Goal: Participate in discussion: Engage in conversation with other users on a specific topic

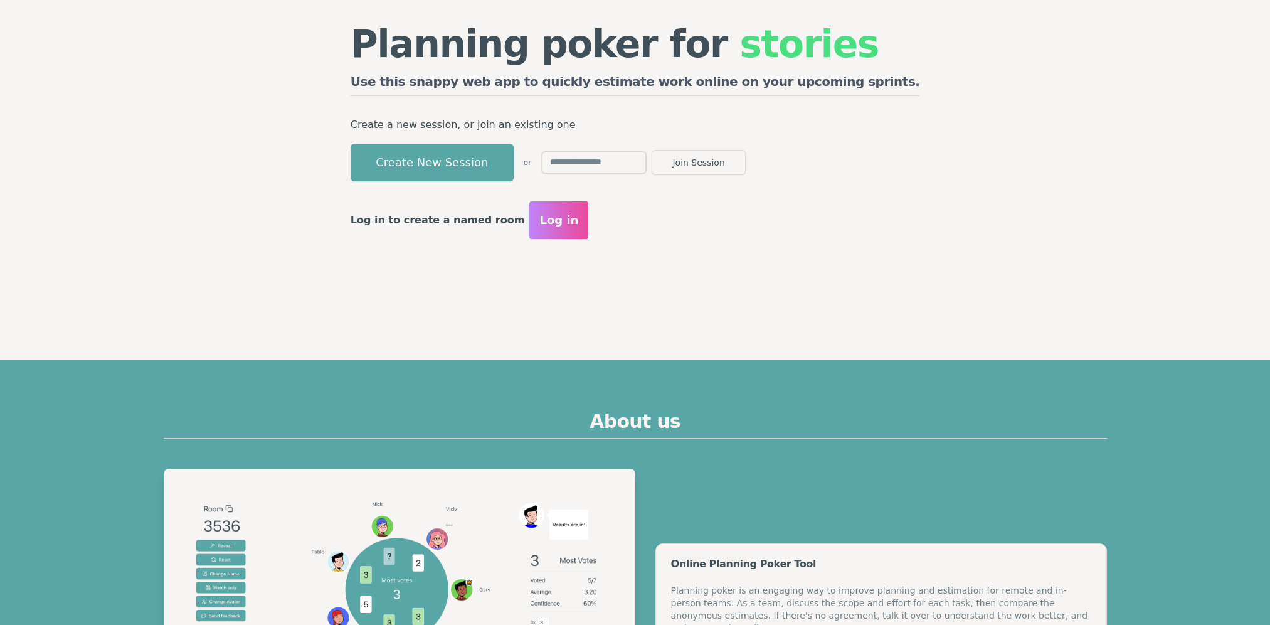
scroll to position [251, 0]
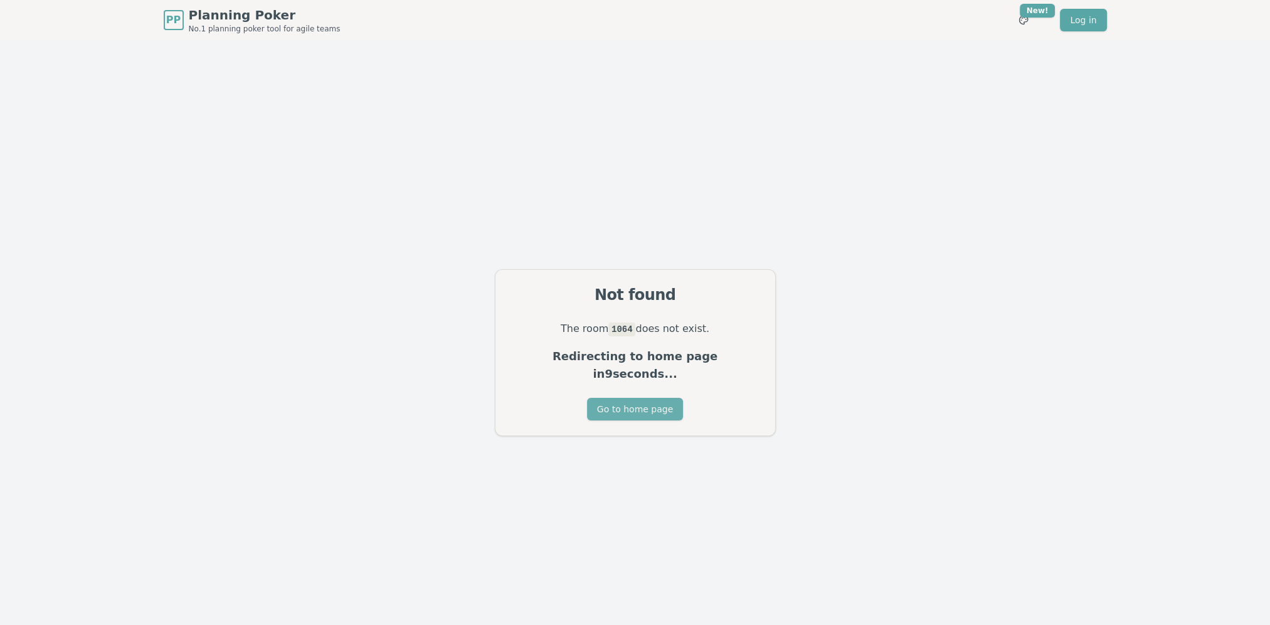
click at [610, 400] on button "Go to home page" at bounding box center [635, 409] width 96 height 23
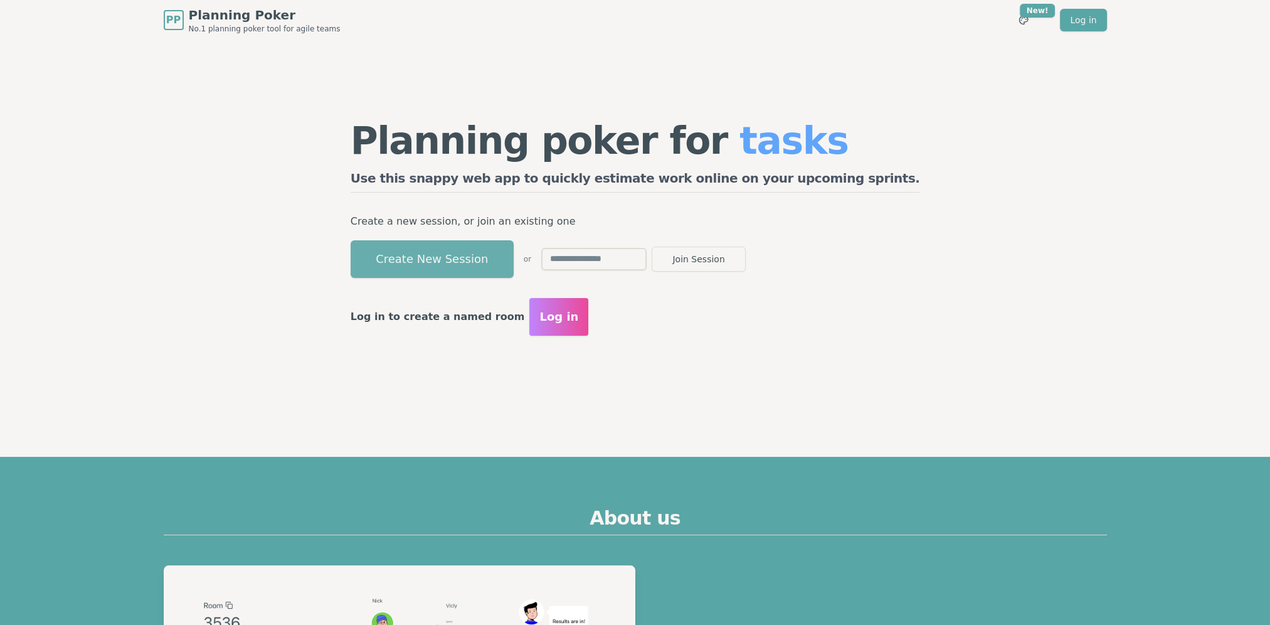
click at [489, 265] on button "Create New Session" at bounding box center [432, 259] width 163 height 38
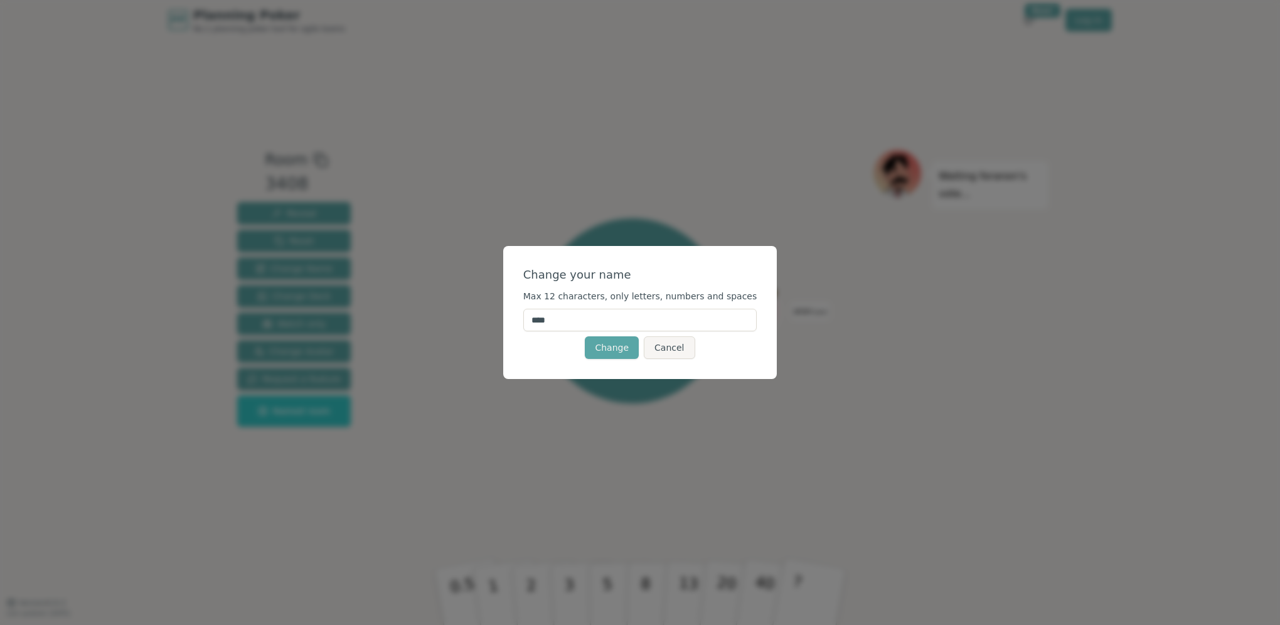
drag, startPoint x: 592, startPoint y: 318, endPoint x: 496, endPoint y: 312, distance: 96.1
click at [496, 312] on div "Change your name Max 12 characters, only letters, numbers and spaces **** Chang…" at bounding box center [640, 312] width 1280 height 625
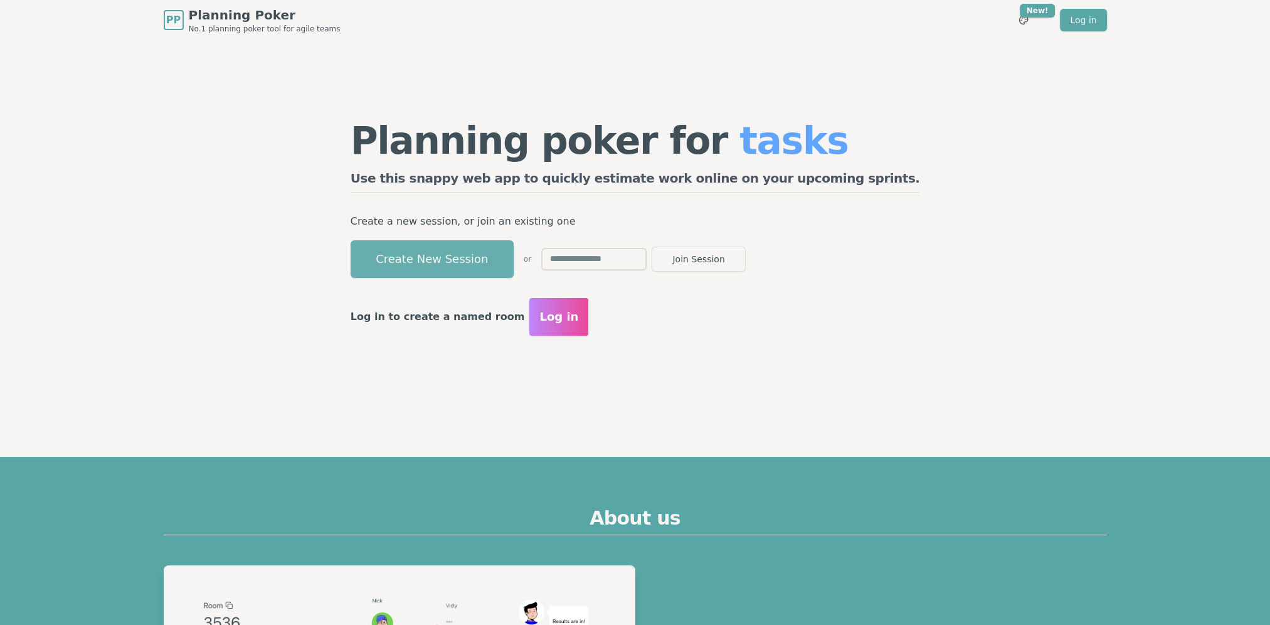
click at [474, 263] on button "Create New Session" at bounding box center [432, 259] width 163 height 38
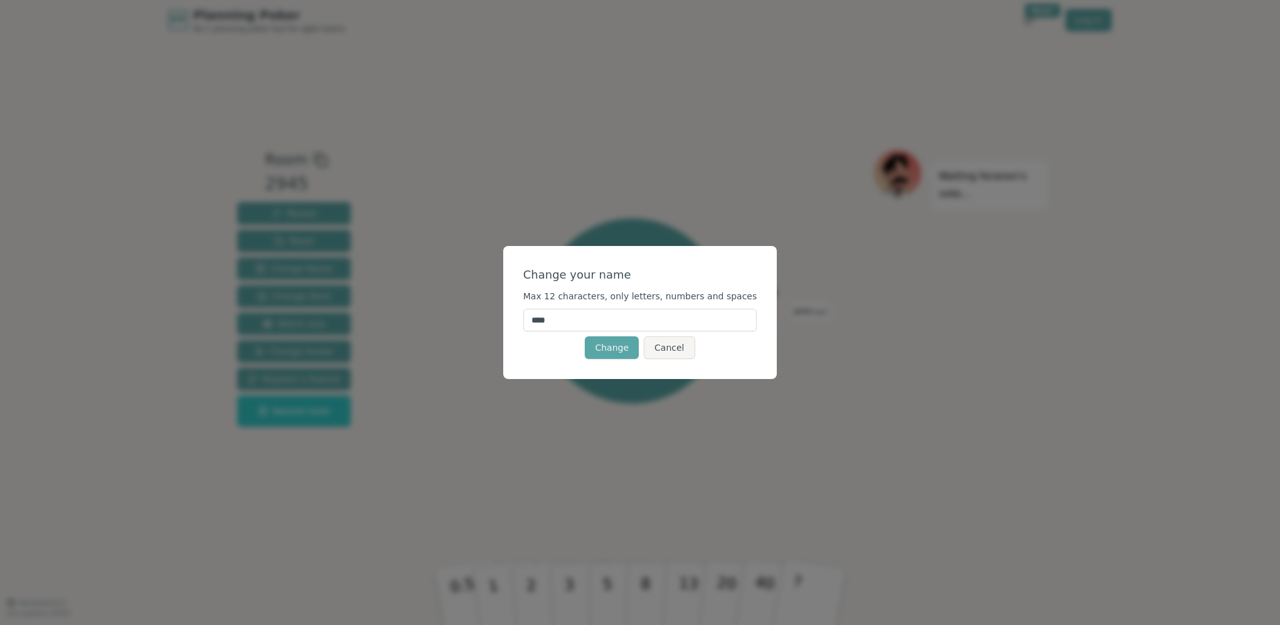
drag, startPoint x: 606, startPoint y: 311, endPoint x: 517, endPoint y: 319, distance: 89.4
click at [517, 319] on div "Change your name Max 12 characters, only letters, numbers and spaces **** Chang…" at bounding box center [640, 312] width 1280 height 625
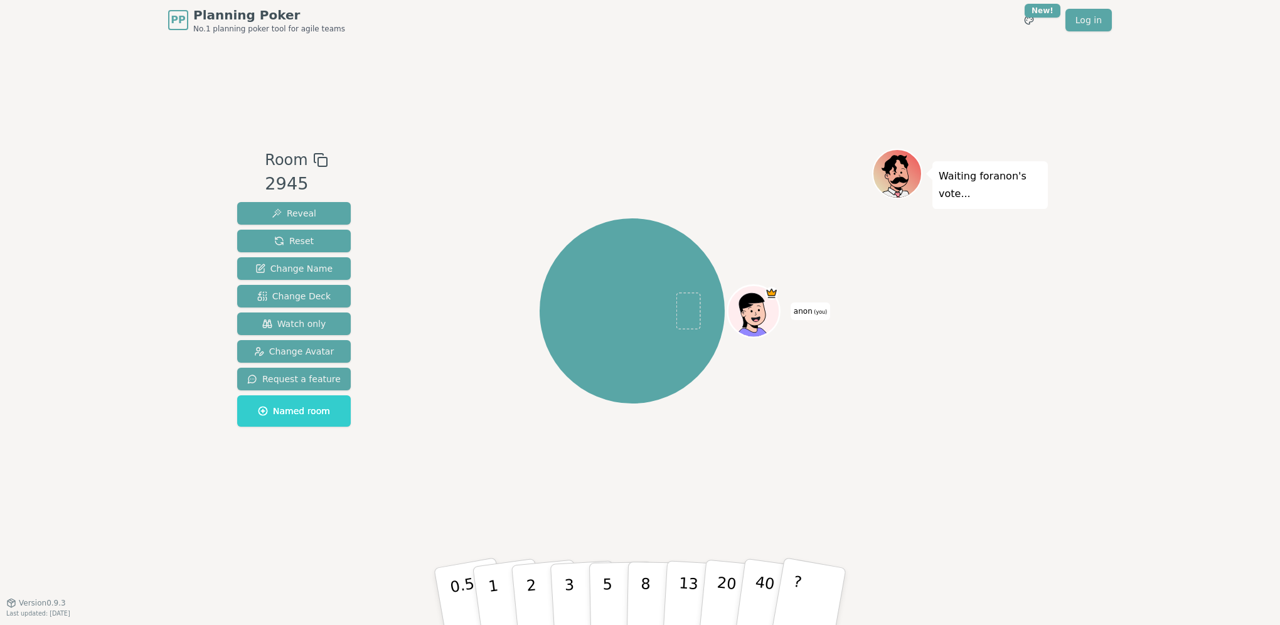
click at [810, 312] on span "anon (you)" at bounding box center [810, 311] width 40 height 18
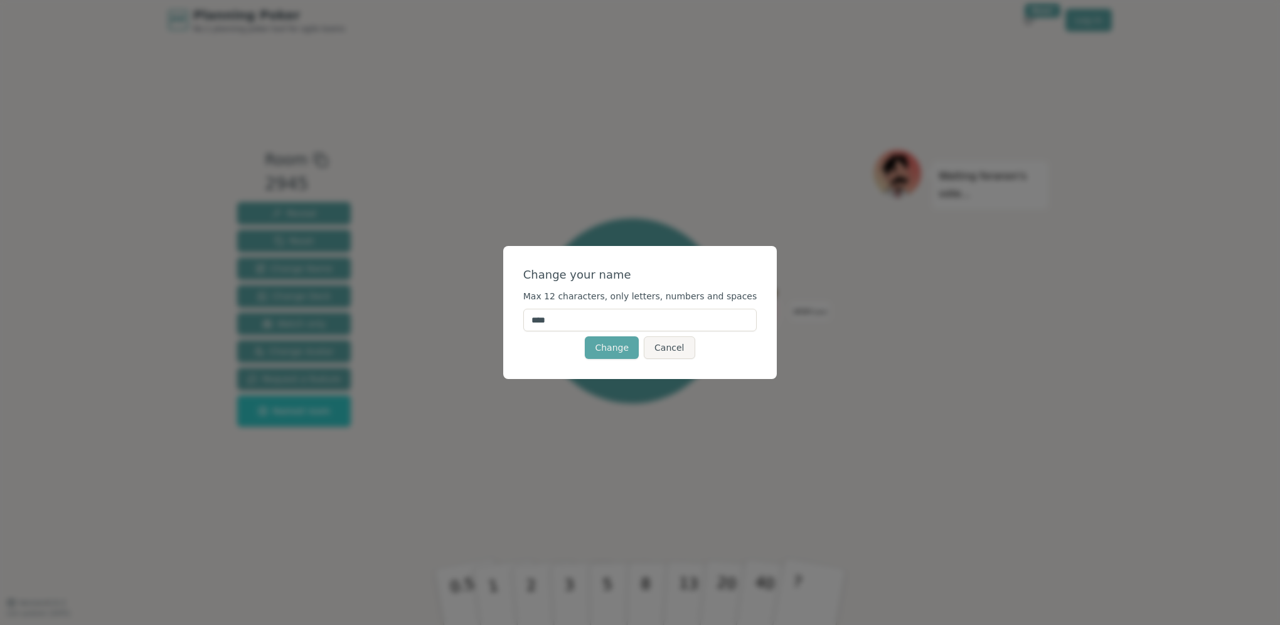
drag, startPoint x: 628, startPoint y: 307, endPoint x: 447, endPoint y: 322, distance: 182.0
click at [447, 322] on div "Change your name Max 12 characters, only letters, numbers and spaces **** Chang…" at bounding box center [640, 312] width 1280 height 625
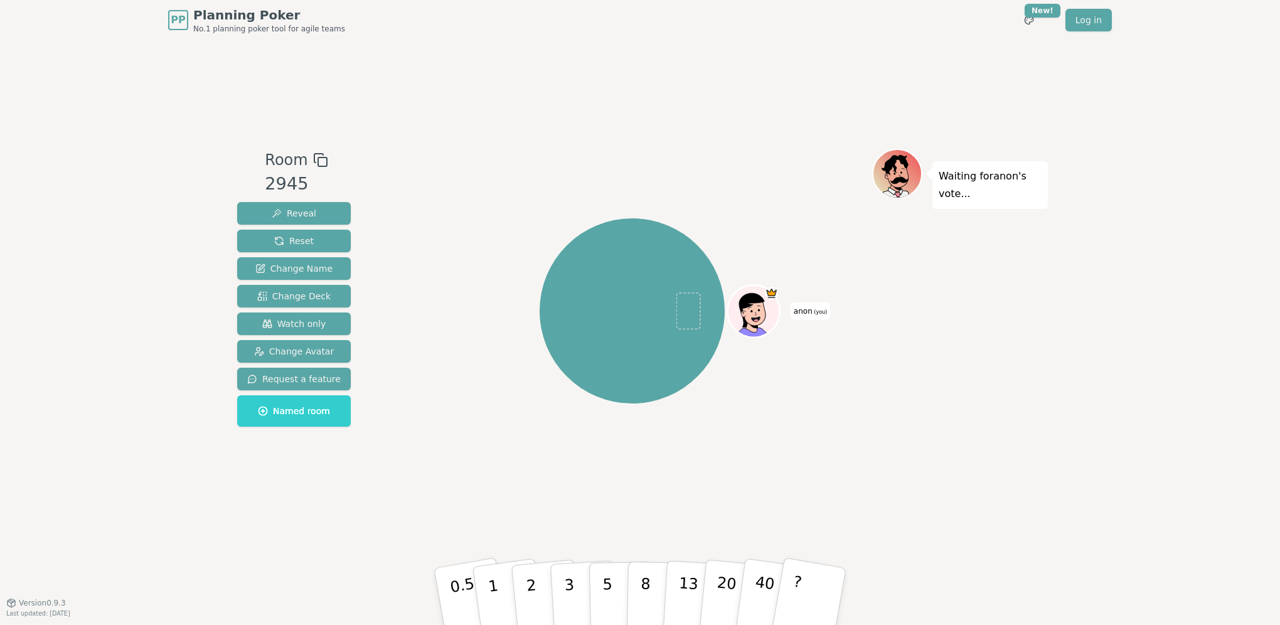
click at [817, 311] on span "(you)" at bounding box center [819, 312] width 15 height 6
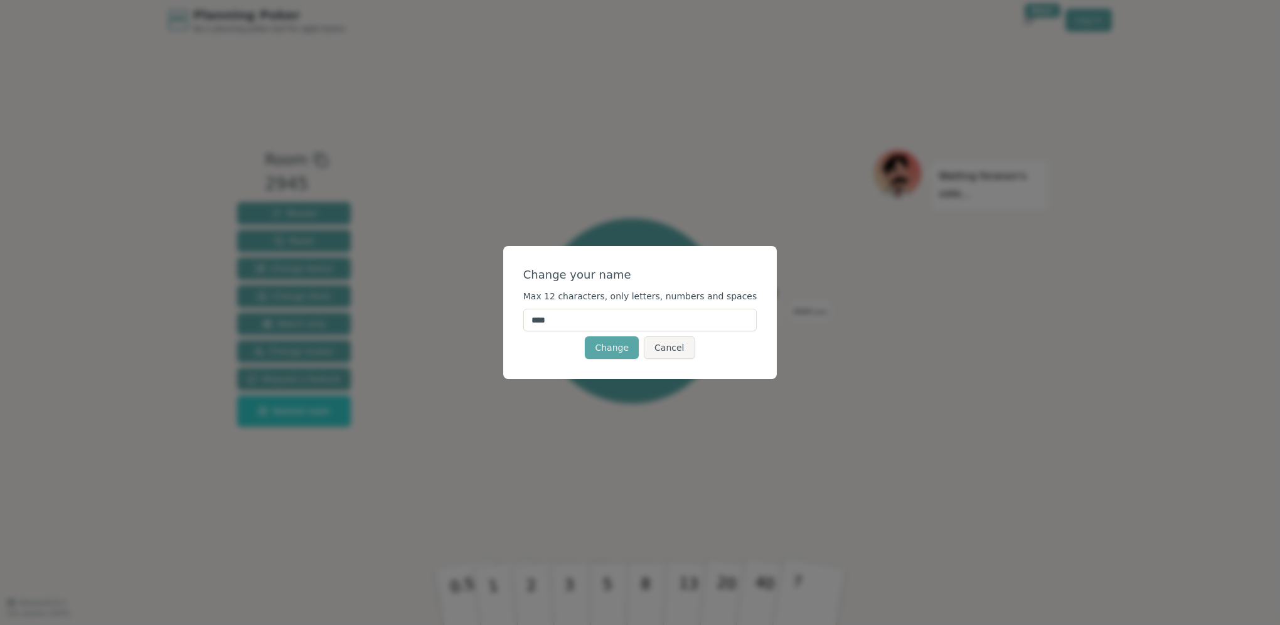
drag, startPoint x: 680, startPoint y: 319, endPoint x: 506, endPoint y: 313, distance: 174.5
click at [506, 313] on div "Change your name Max 12 characters, only letters, numbers and spaces **** Chang…" at bounding box center [640, 312] width 1280 height 625
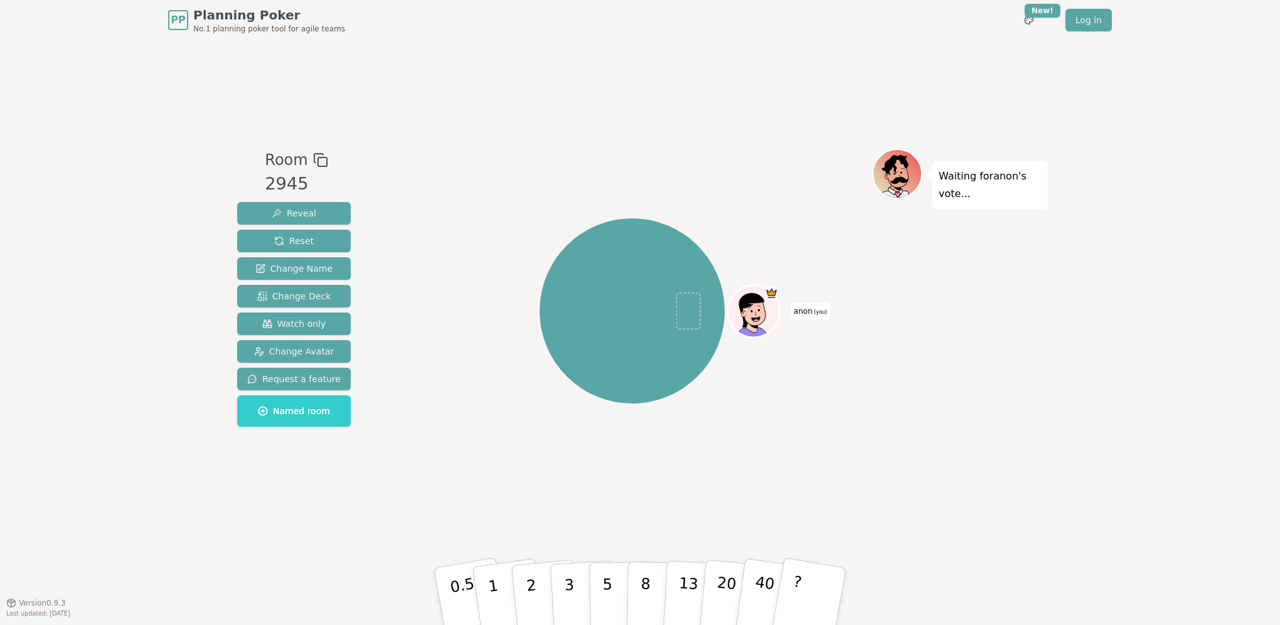
click at [810, 317] on span "anon (you)" at bounding box center [810, 311] width 40 height 18
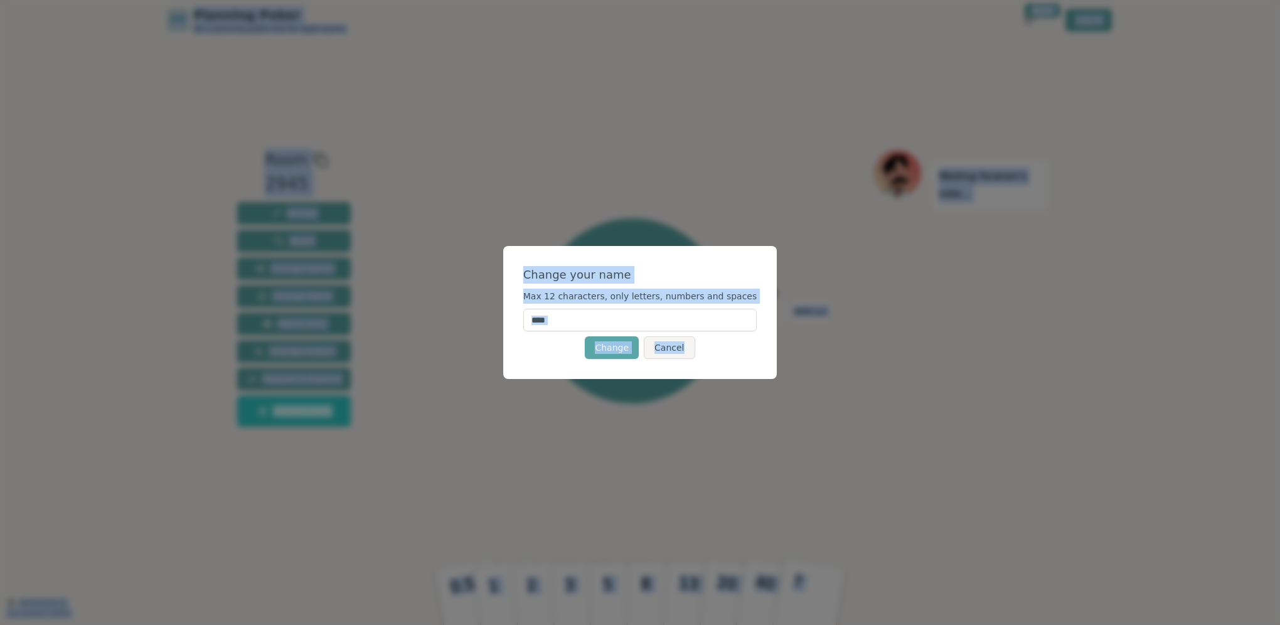
click at [675, 312] on input "****" at bounding box center [640, 320] width 234 height 23
click at [671, 324] on input "****" at bounding box center [640, 320] width 234 height 23
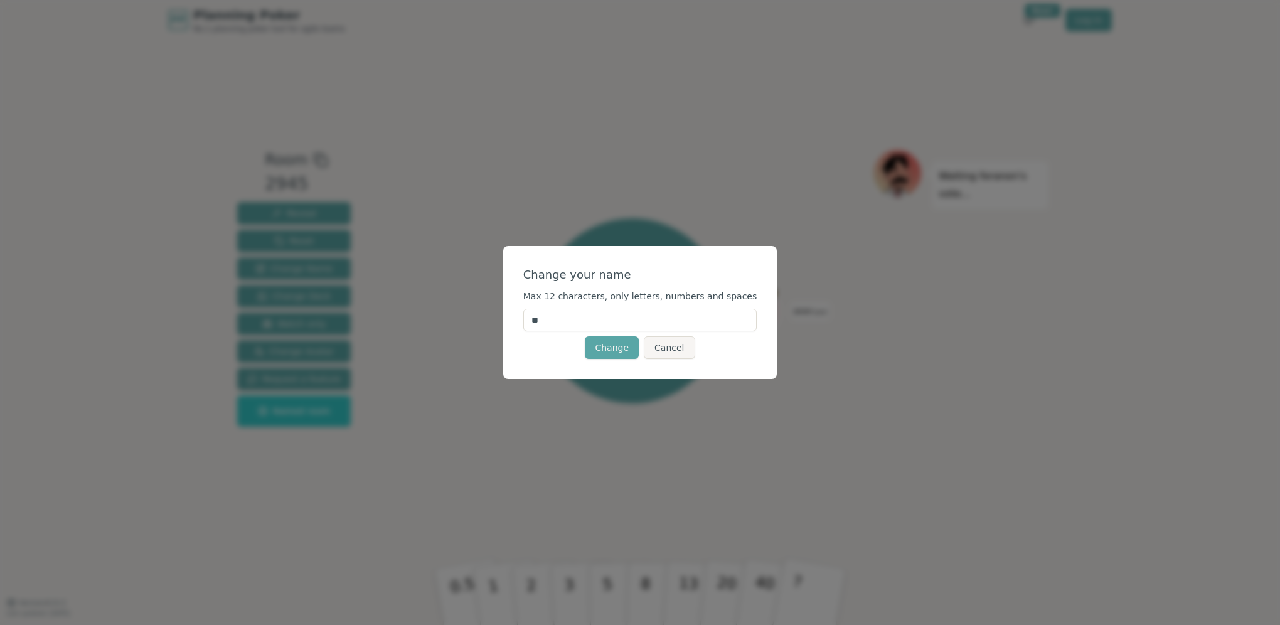
type input "*"
type input "******"
click at [605, 349] on button "Change" at bounding box center [612, 347] width 54 height 23
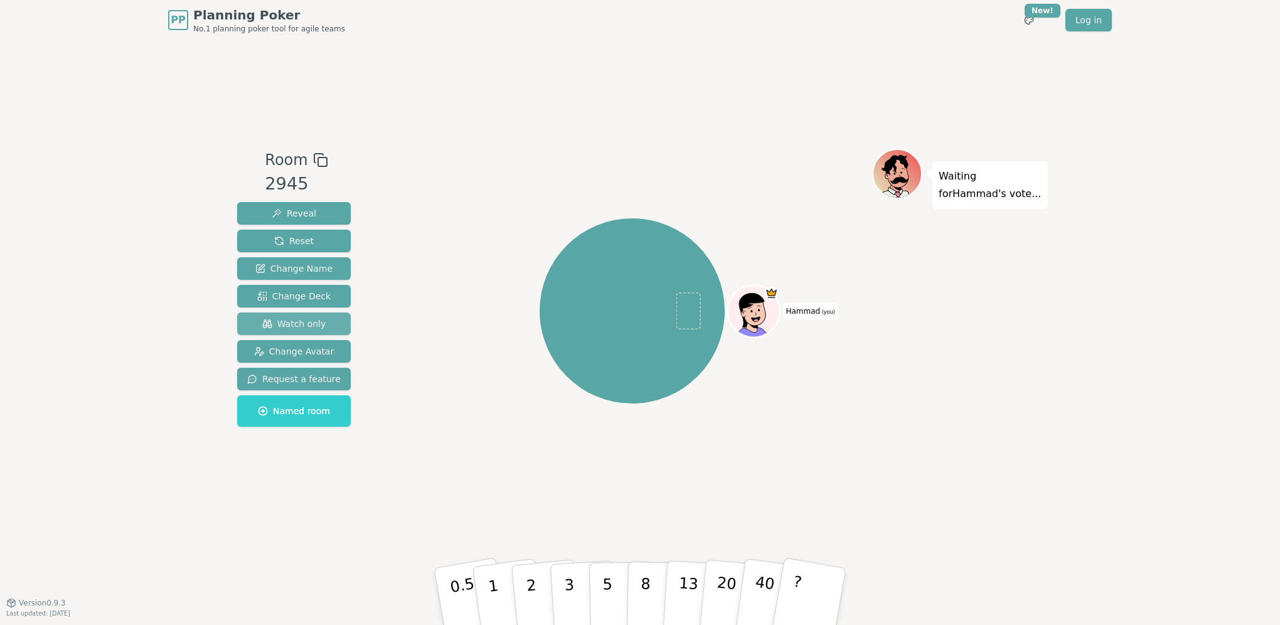
click at [299, 319] on span "Watch only" at bounding box center [294, 323] width 64 height 13
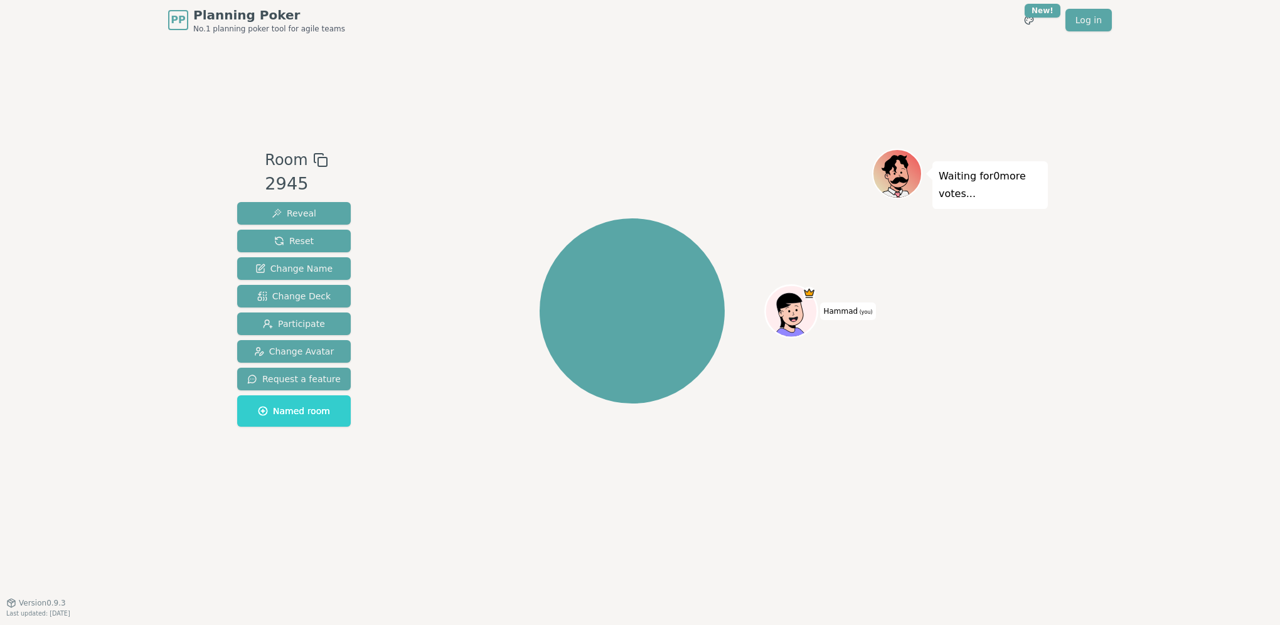
click at [316, 156] on icon at bounding box center [320, 159] width 15 height 15
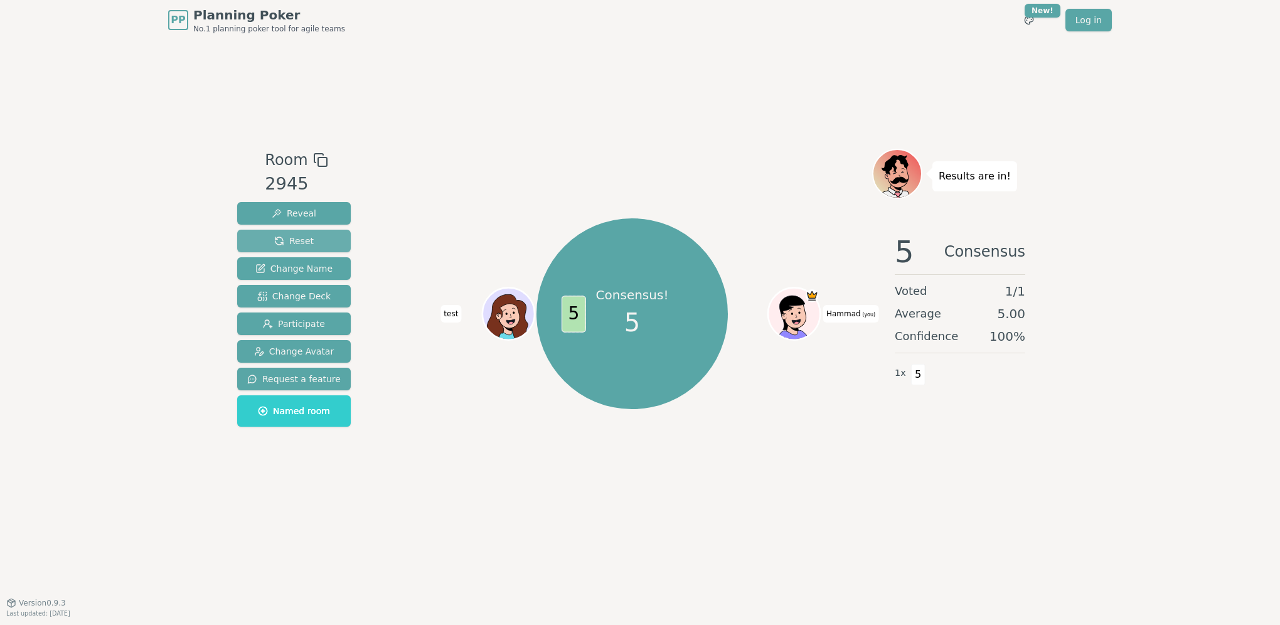
click at [299, 243] on span "Reset" at bounding box center [294, 241] width 40 height 13
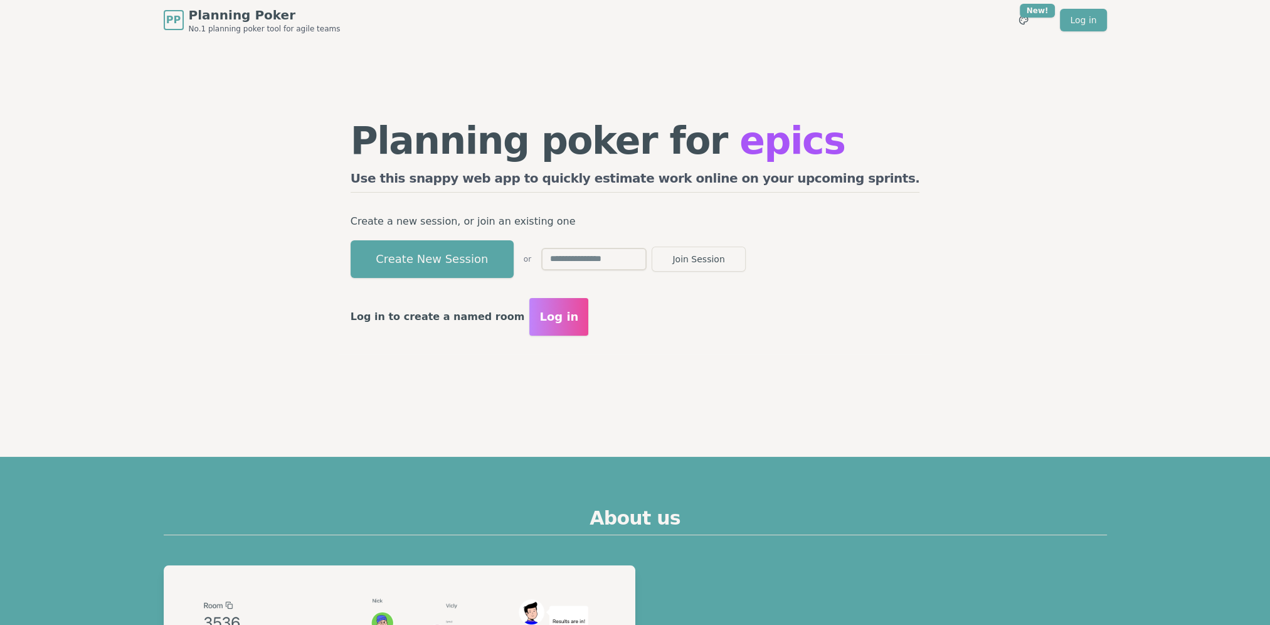
click at [578, 314] on span "Log in" at bounding box center [559, 317] width 39 height 18
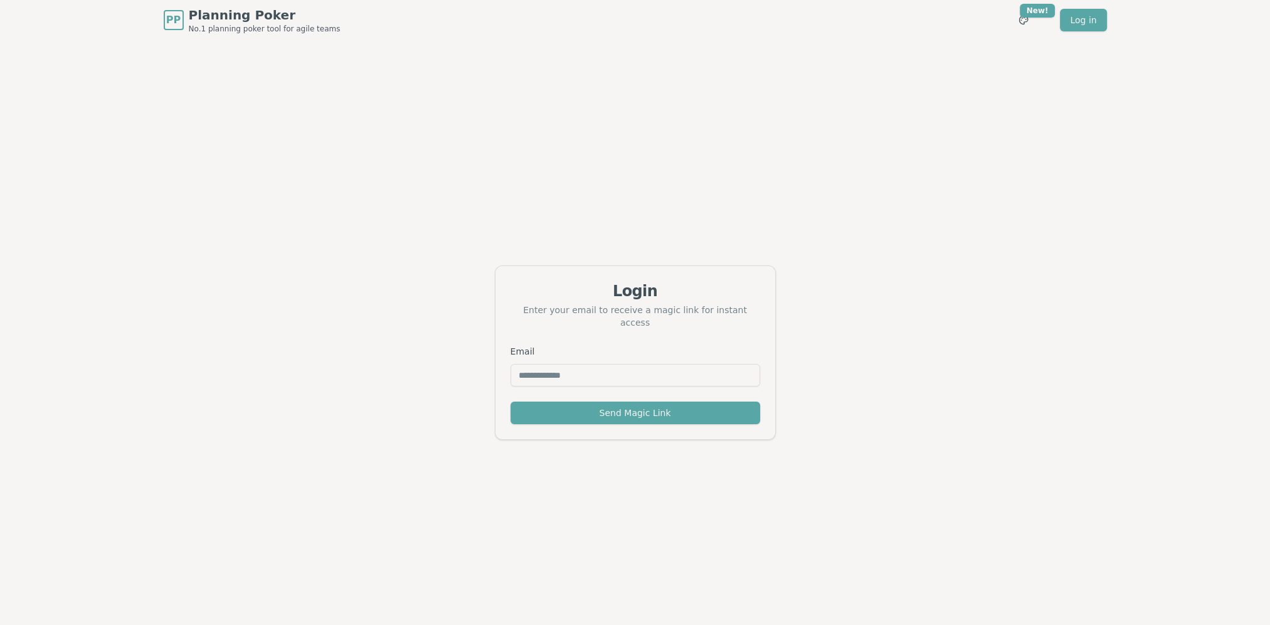
click at [608, 371] on input "Email" at bounding box center [636, 375] width 250 height 23
click at [600, 367] on input "**********" at bounding box center [636, 375] width 250 height 23
type input "**********"
click at [642, 403] on button "Send Magic Link" at bounding box center [636, 412] width 250 height 23
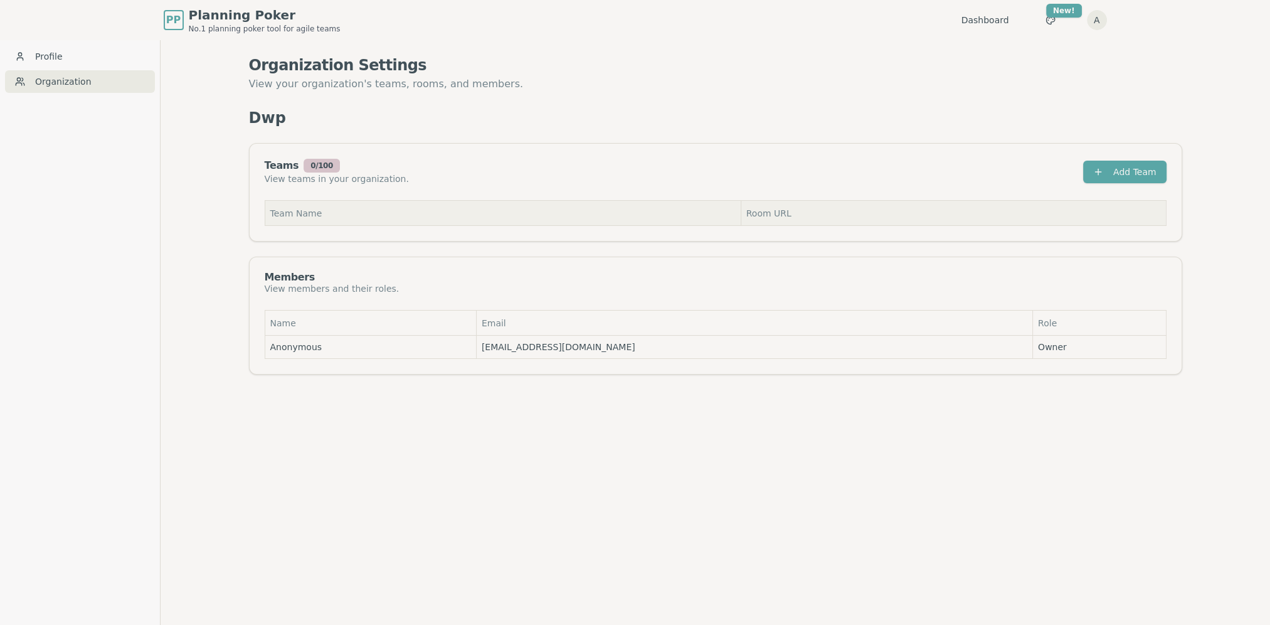
click at [767, 220] on th "Room URL" at bounding box center [953, 213] width 425 height 25
click at [768, 216] on th "Room URL" at bounding box center [953, 213] width 425 height 25
click at [454, 213] on th "Team Name" at bounding box center [503, 213] width 476 height 25
click at [772, 210] on th "Room URL" at bounding box center [953, 213] width 425 height 25
click at [1110, 171] on button "Add Team" at bounding box center [1124, 172] width 83 height 23
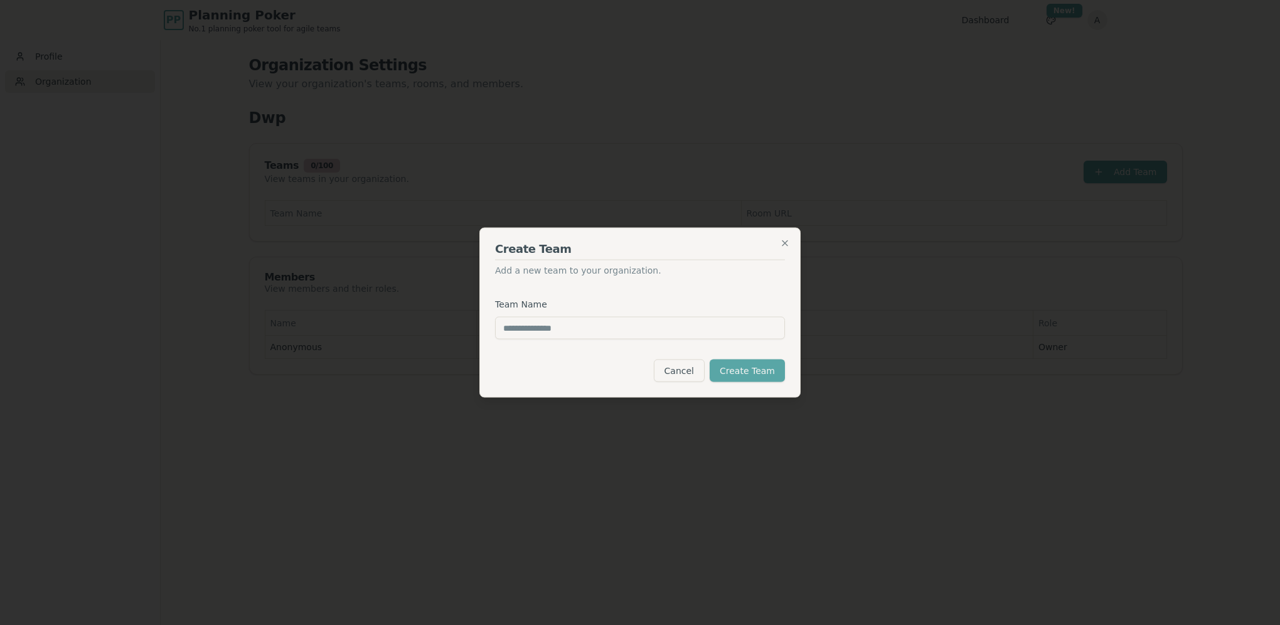
click at [604, 327] on input "Team Name" at bounding box center [640, 328] width 290 height 23
type input "**"
click at [752, 375] on button "Create Team" at bounding box center [747, 370] width 75 height 23
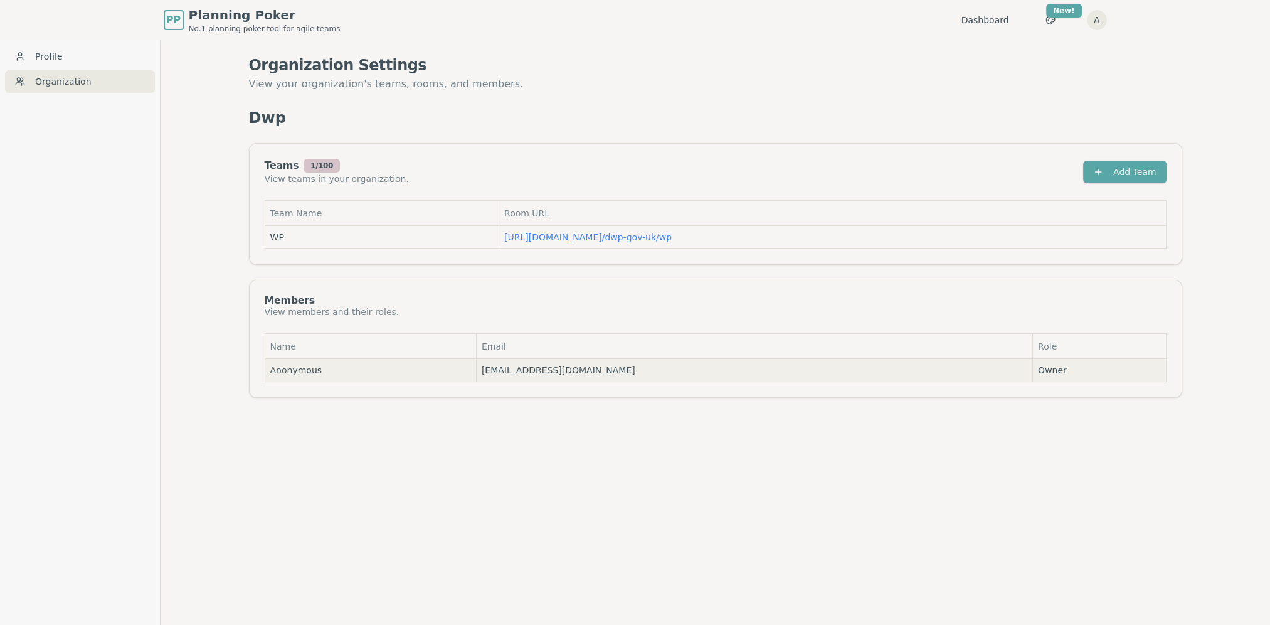
click at [299, 366] on td "Anonymous" at bounding box center [370, 370] width 211 height 23
click at [298, 370] on td "Anonymous" at bounding box center [370, 370] width 211 height 23
click at [26, 56] on link "Profile" at bounding box center [80, 56] width 150 height 23
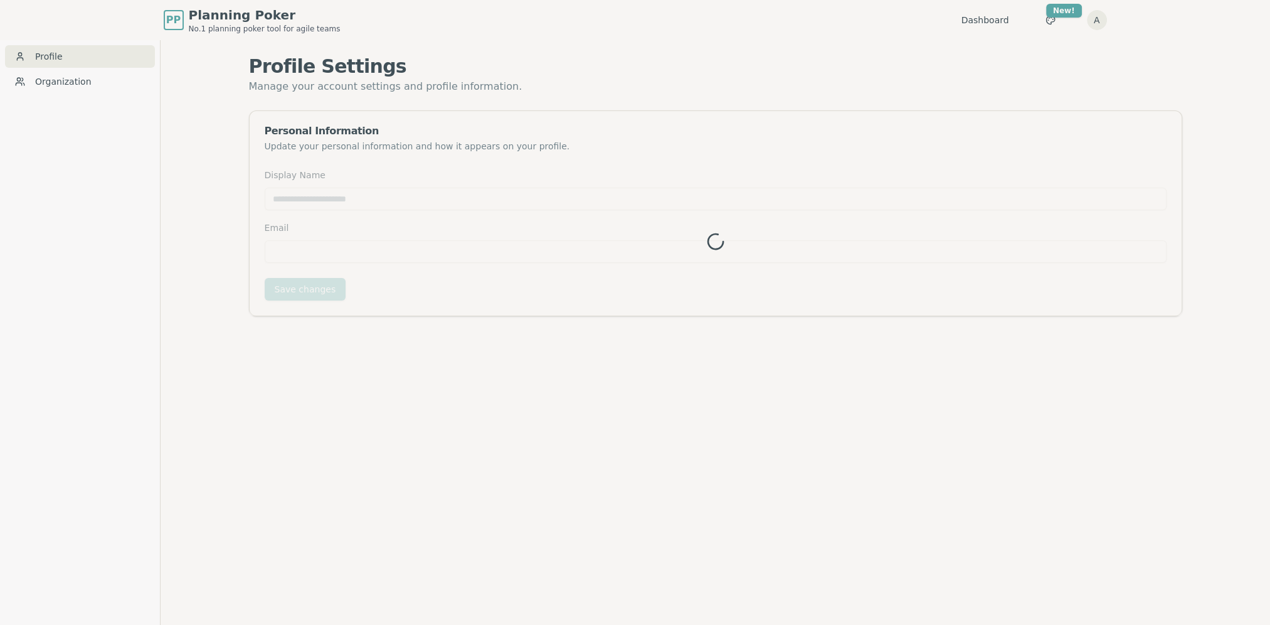
type input "*********"
type input "**********"
drag, startPoint x: 329, startPoint y: 201, endPoint x: 196, endPoint y: 203, distance: 133.0
click at [196, 203] on div "**********" at bounding box center [716, 352] width 1110 height 625
type input "**********"
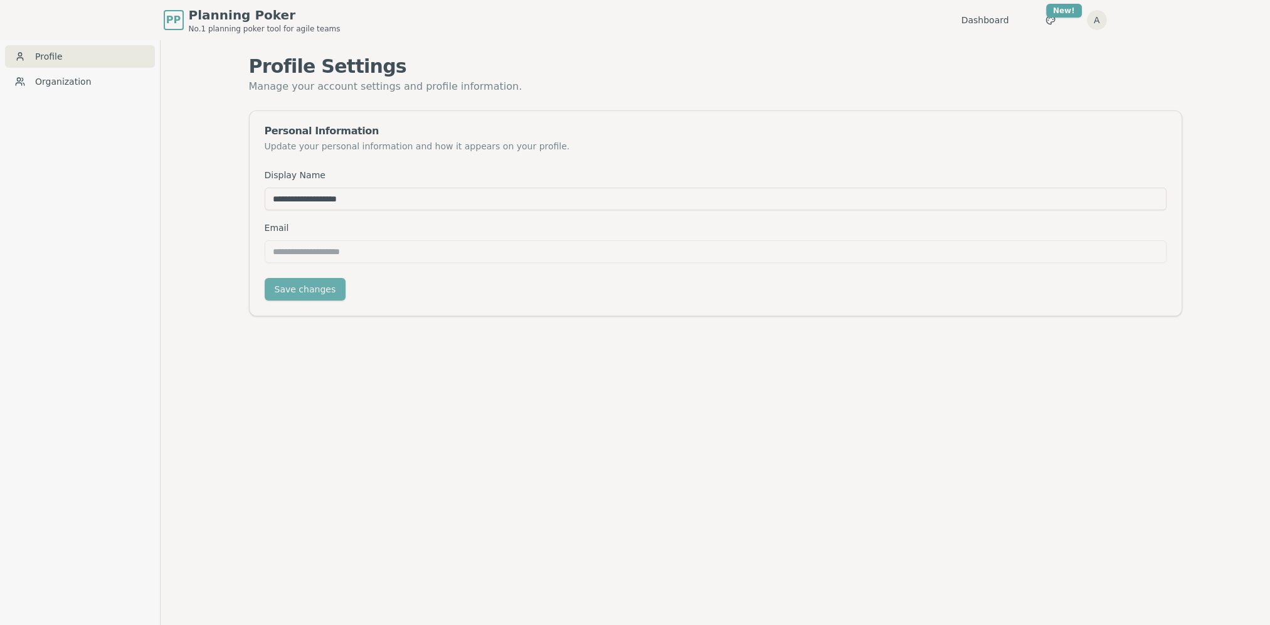
click at [294, 294] on button "Save changes" at bounding box center [306, 289] width 82 height 23
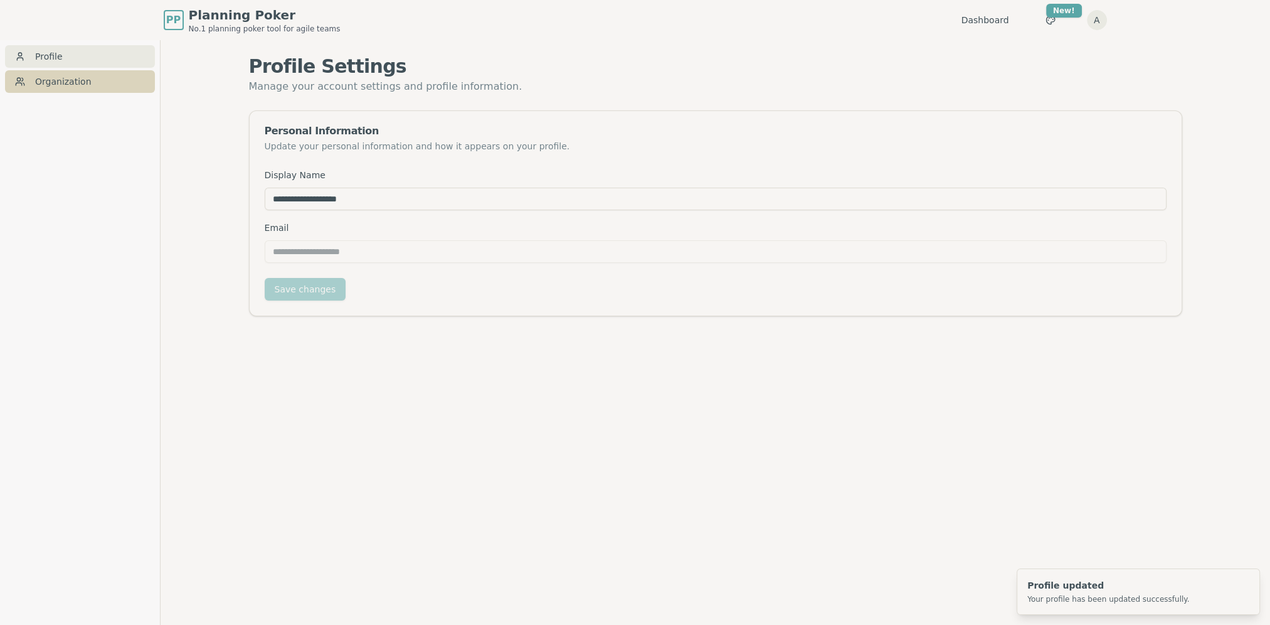
click at [75, 75] on link "Organization" at bounding box center [80, 81] width 150 height 23
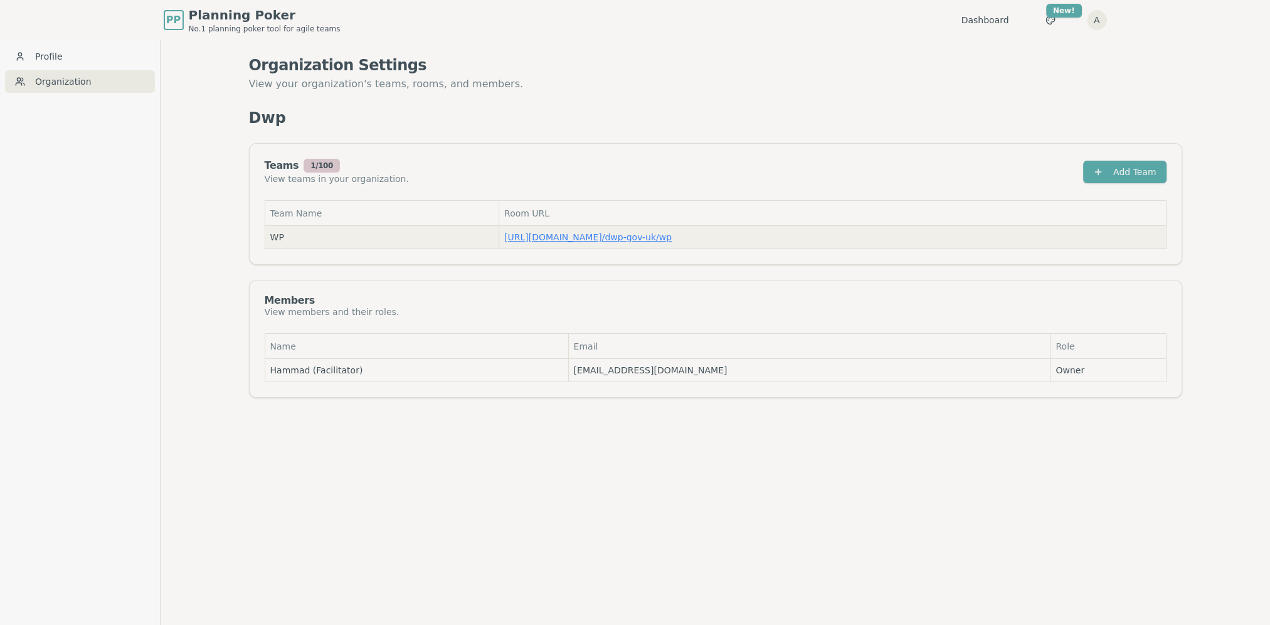
click at [573, 234] on link "https://planning-poker.com / dwp-gov-uk/wp" at bounding box center [587, 237] width 167 height 10
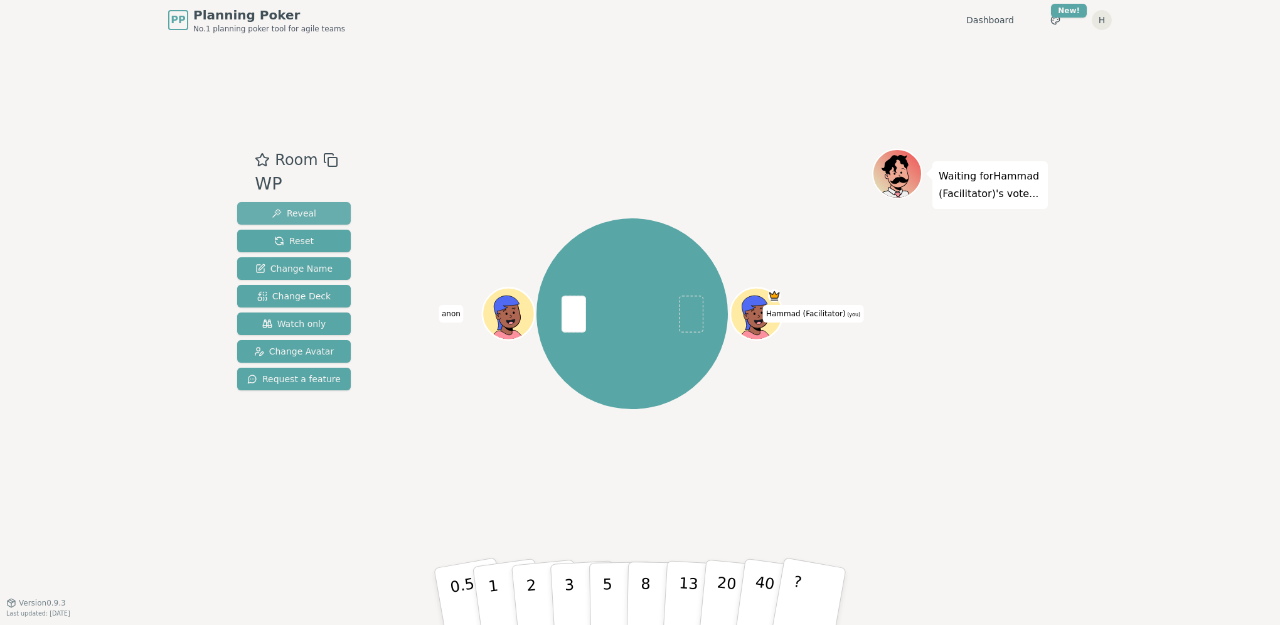
click at [283, 208] on span "Reveal" at bounding box center [294, 213] width 45 height 13
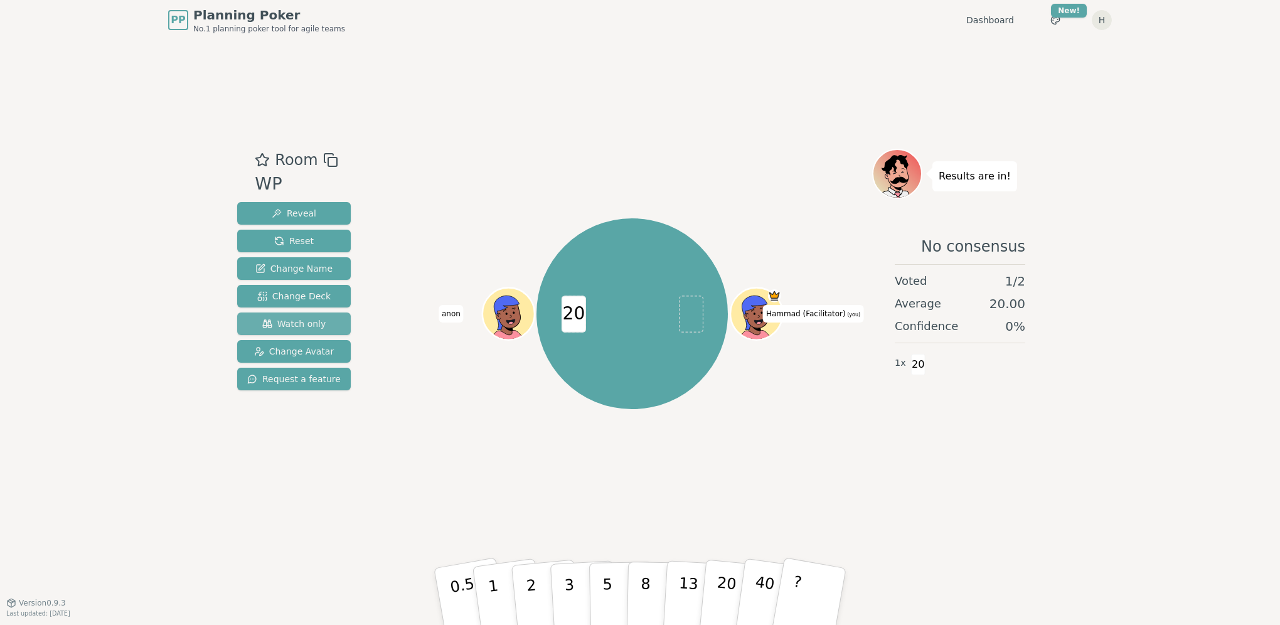
click at [275, 324] on span "Watch only" at bounding box center [294, 323] width 64 height 13
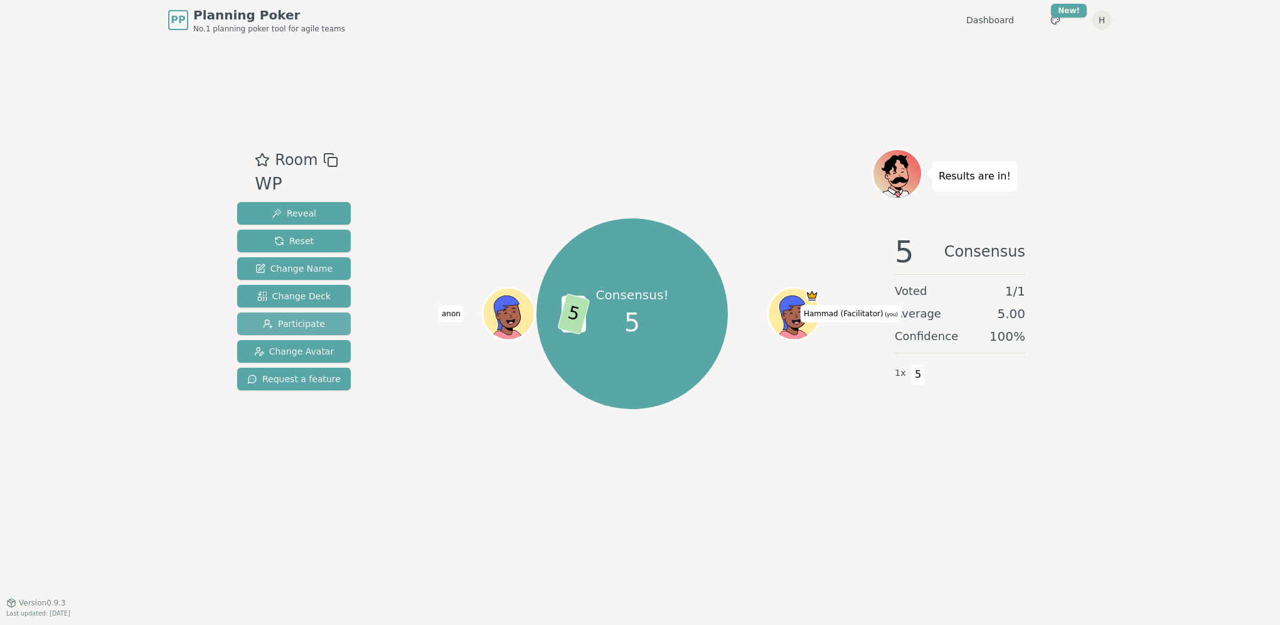
click at [326, 324] on button "Participate" at bounding box center [294, 323] width 114 height 23
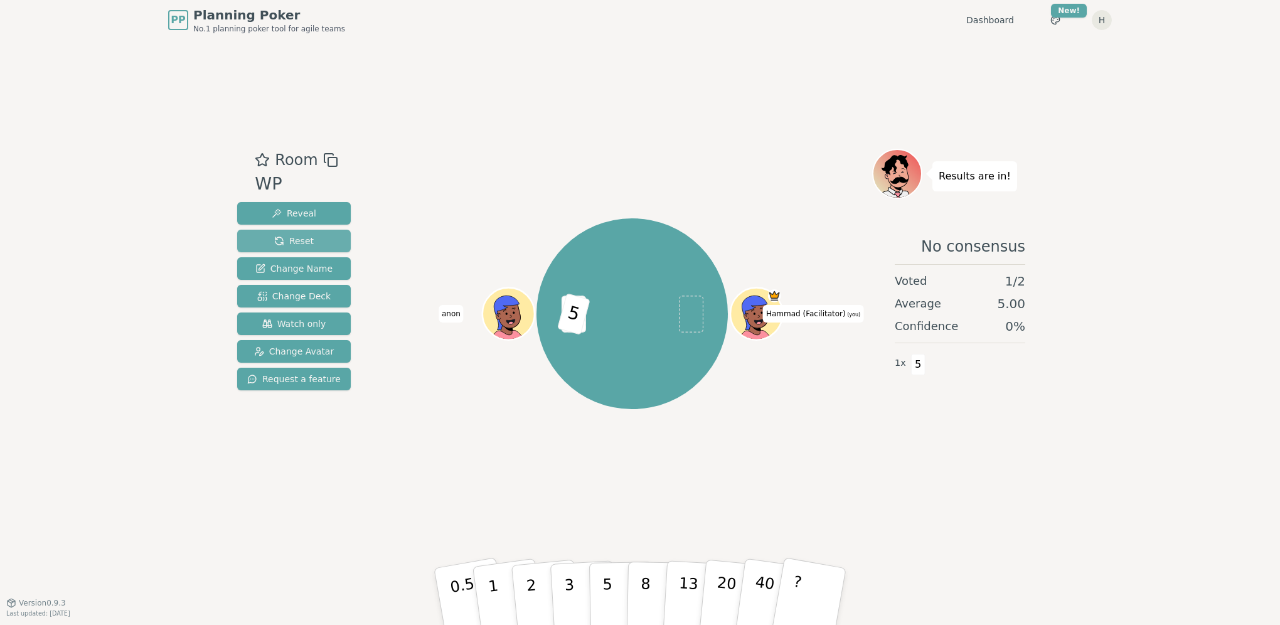
click at [298, 241] on span "Reset" at bounding box center [294, 241] width 40 height 13
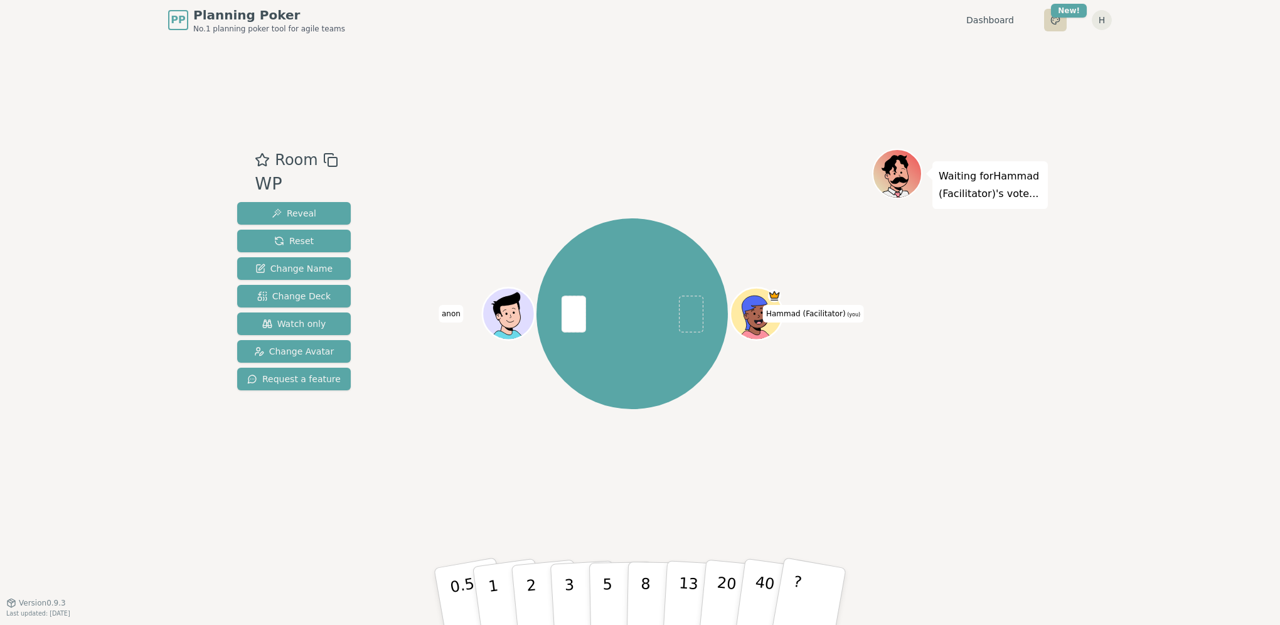
click at [1052, 22] on html "PP Planning Poker No.1 planning poker tool for agile teams Dashboard Toggle the…" at bounding box center [640, 312] width 1280 height 625
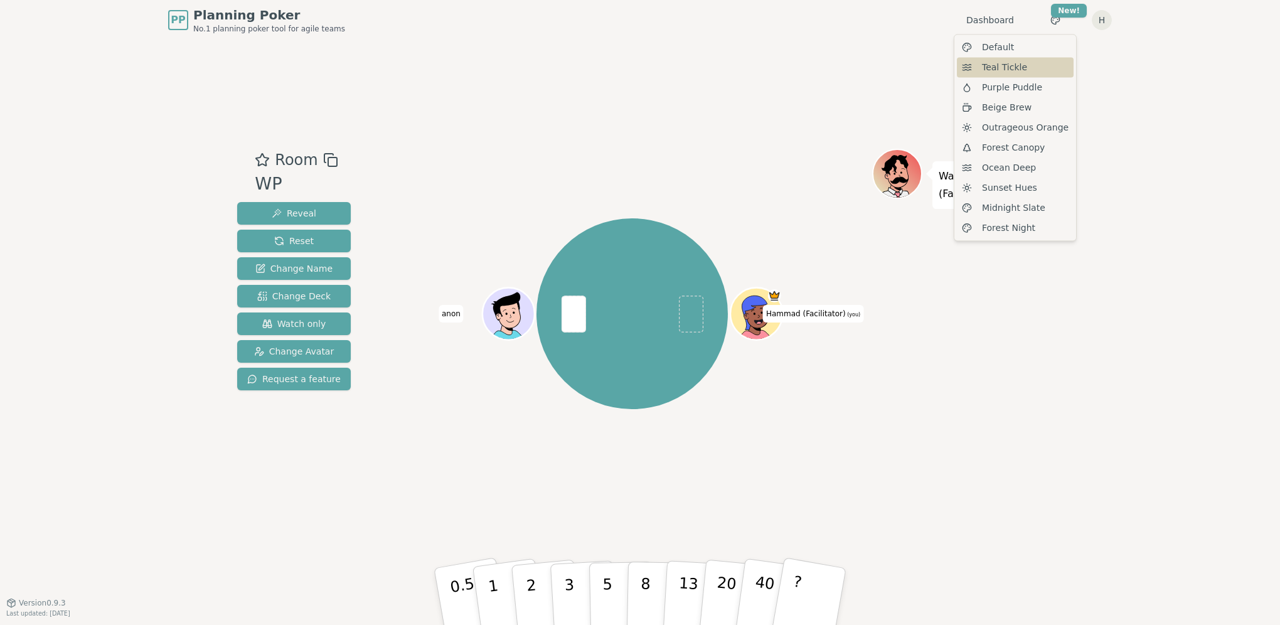
click at [1010, 68] on span "Teal Tickle" at bounding box center [1004, 67] width 45 height 13
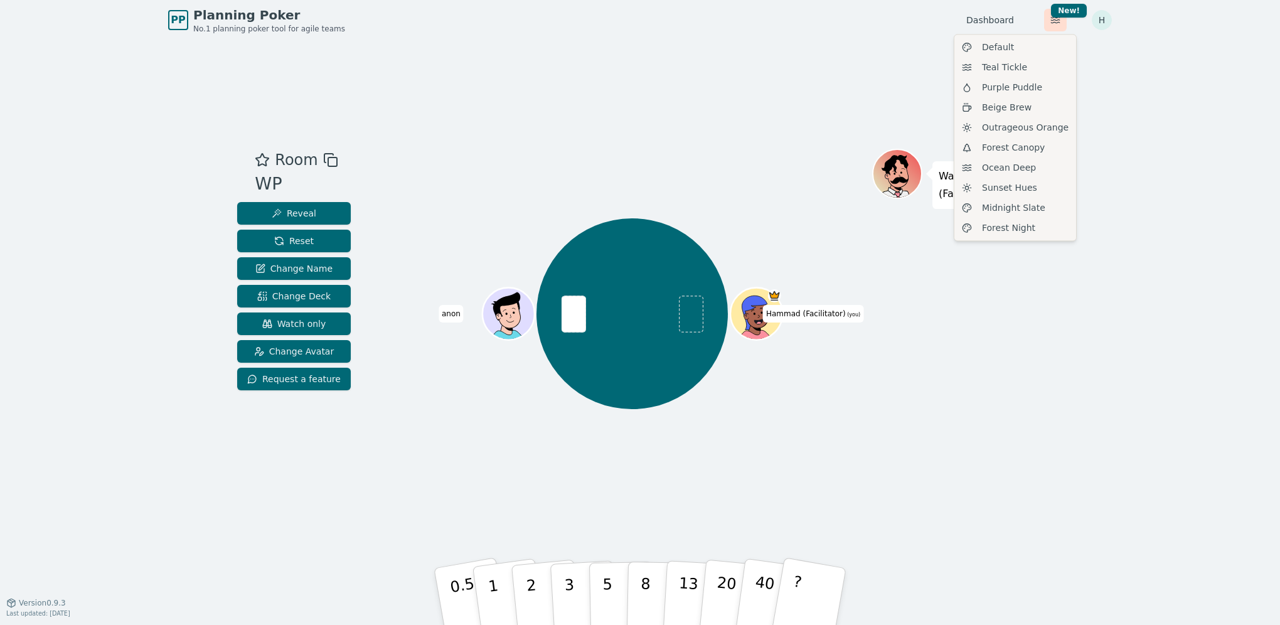
click at [1051, 19] on html "PP Planning Poker No.1 planning poker tool for agile teams Dashboard Toggle the…" at bounding box center [640, 312] width 1280 height 625
click at [1020, 153] on span "Forest Canopy" at bounding box center [1013, 147] width 63 height 13
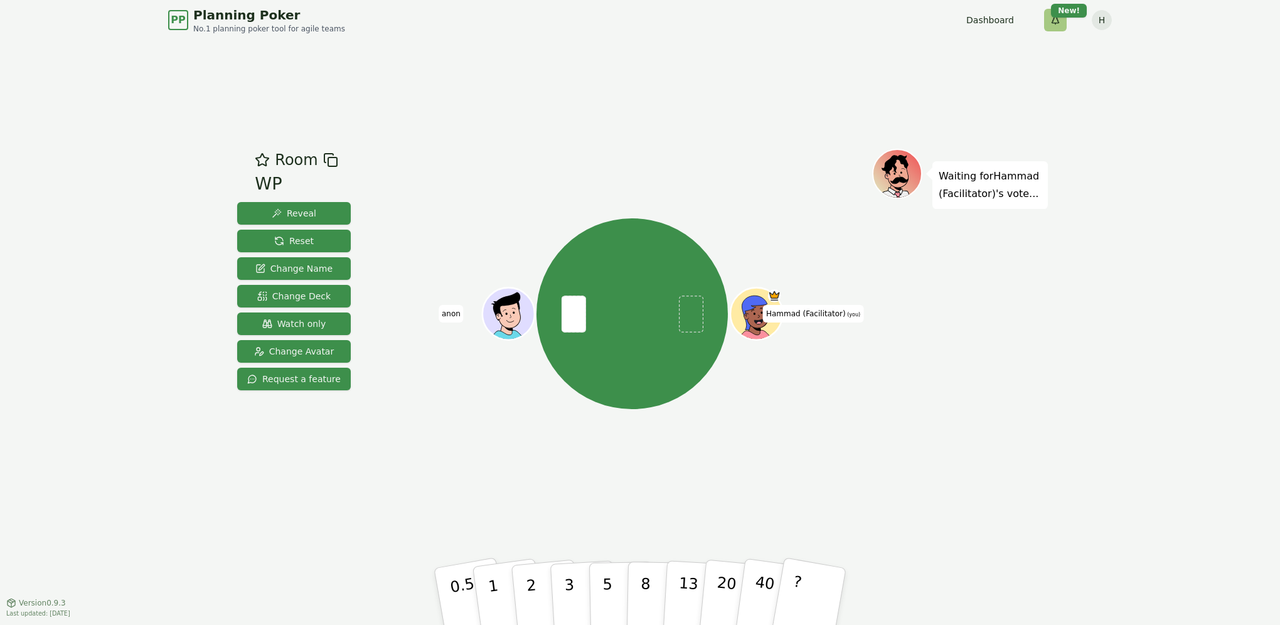
click at [1056, 20] on html "PP Planning Poker No.1 planning poker tool for agile teams Dashboard Toggle the…" at bounding box center [640, 312] width 1280 height 625
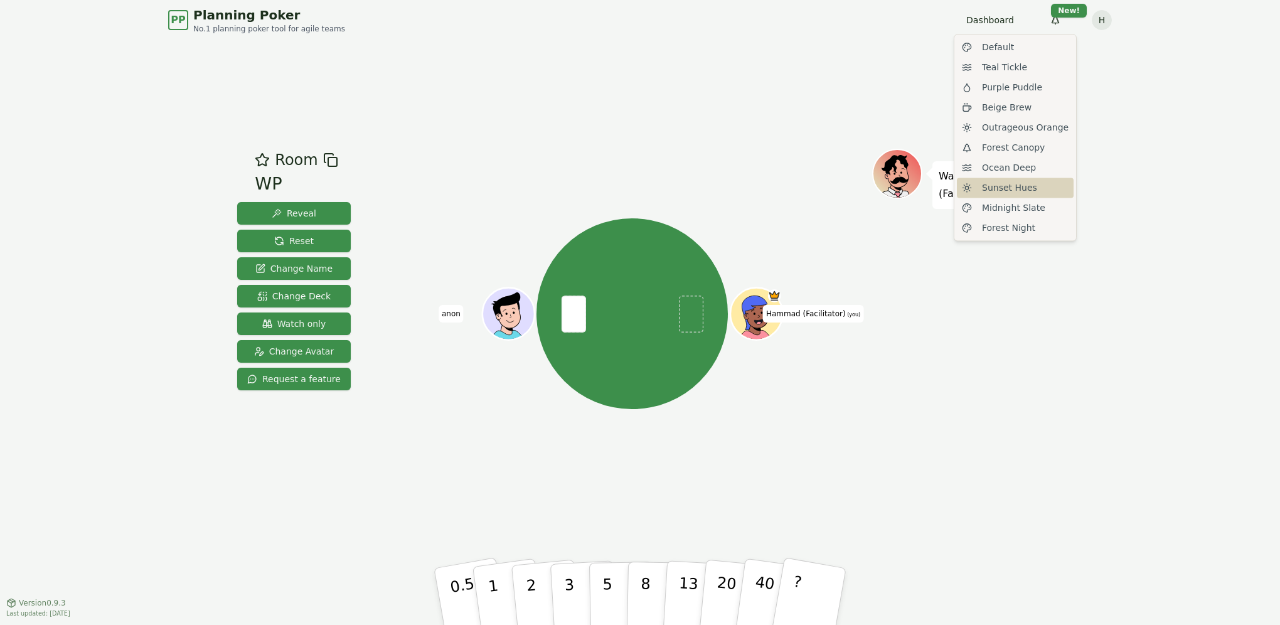
click at [1005, 188] on span "Sunset Hues" at bounding box center [1009, 187] width 55 height 13
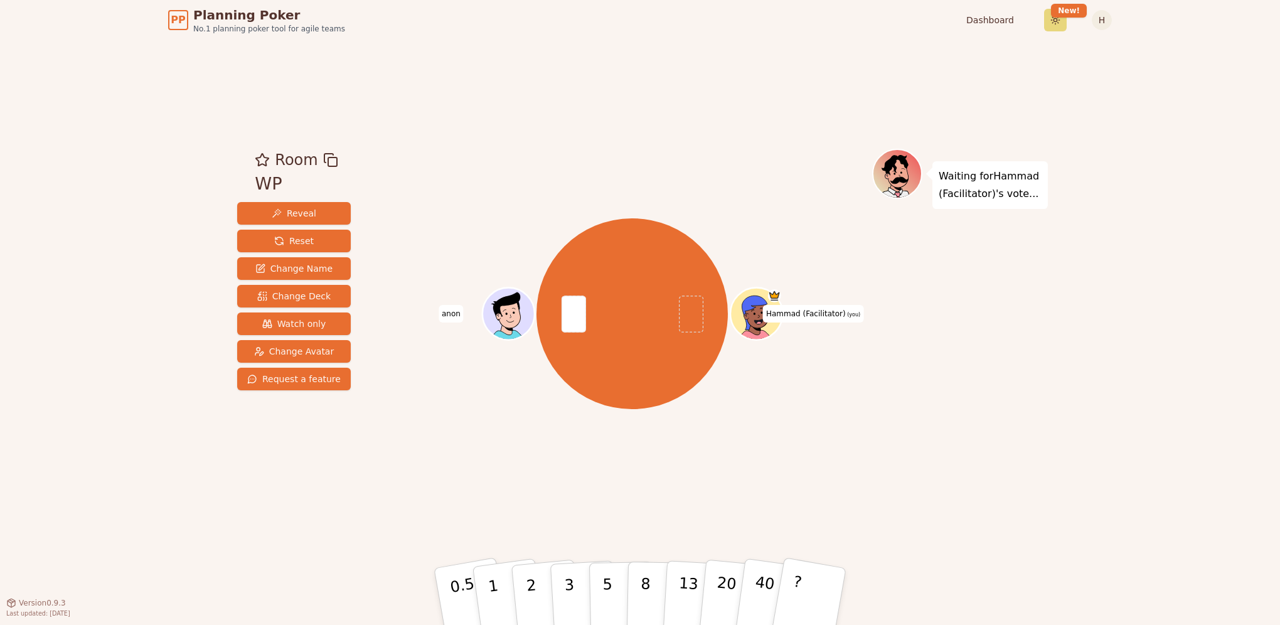
click at [1057, 20] on html "PP Planning Poker No.1 planning poker tool for agile teams Dashboard Toggle the…" at bounding box center [640, 312] width 1280 height 625
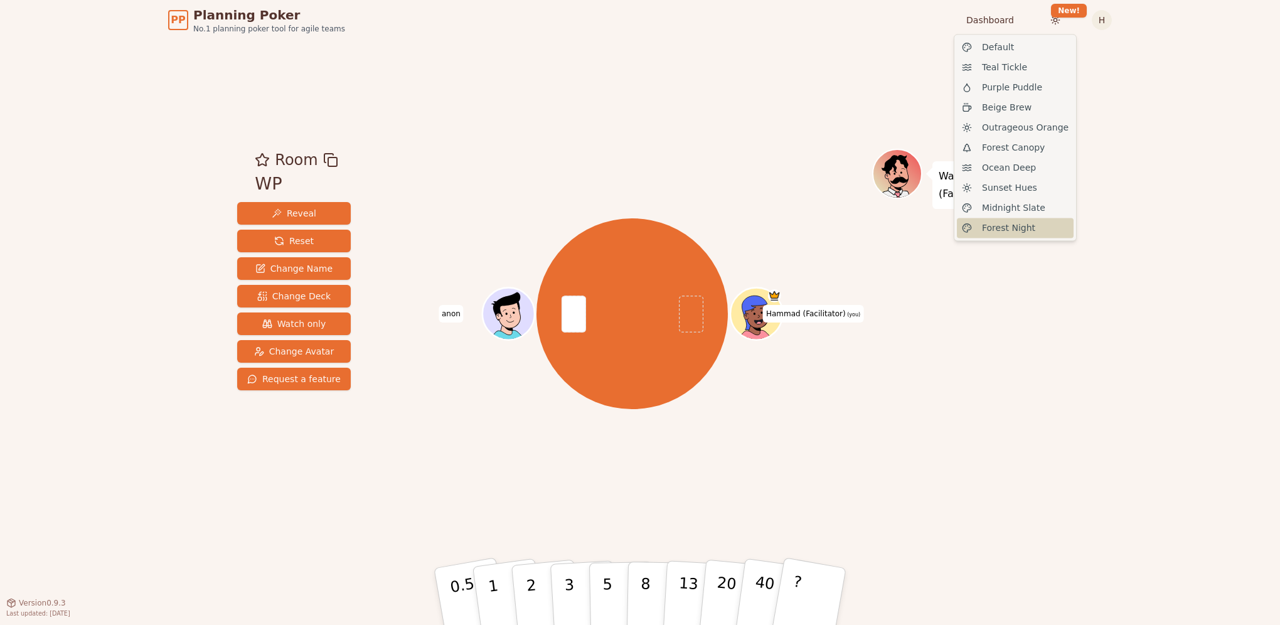
click at [1006, 230] on span "Forest Night" at bounding box center [1008, 227] width 53 height 13
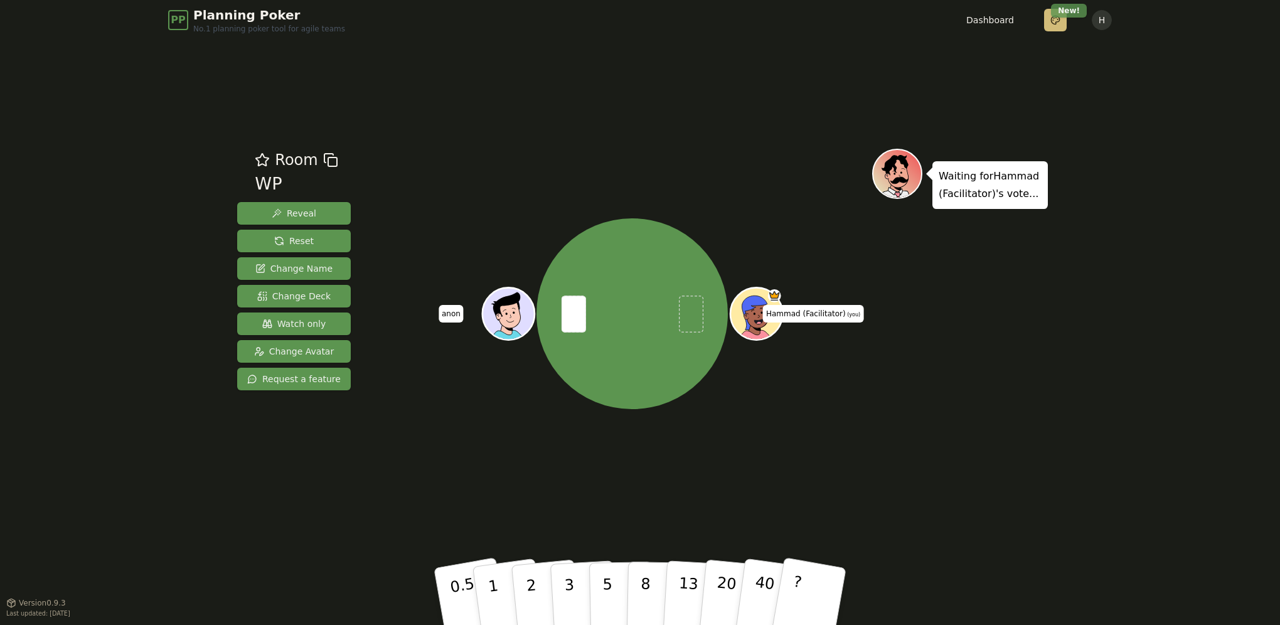
click at [1060, 15] on html "PP Planning Poker No.1 planning poker tool for agile teams Dashboard Toggle the…" at bounding box center [640, 312] width 1280 height 625
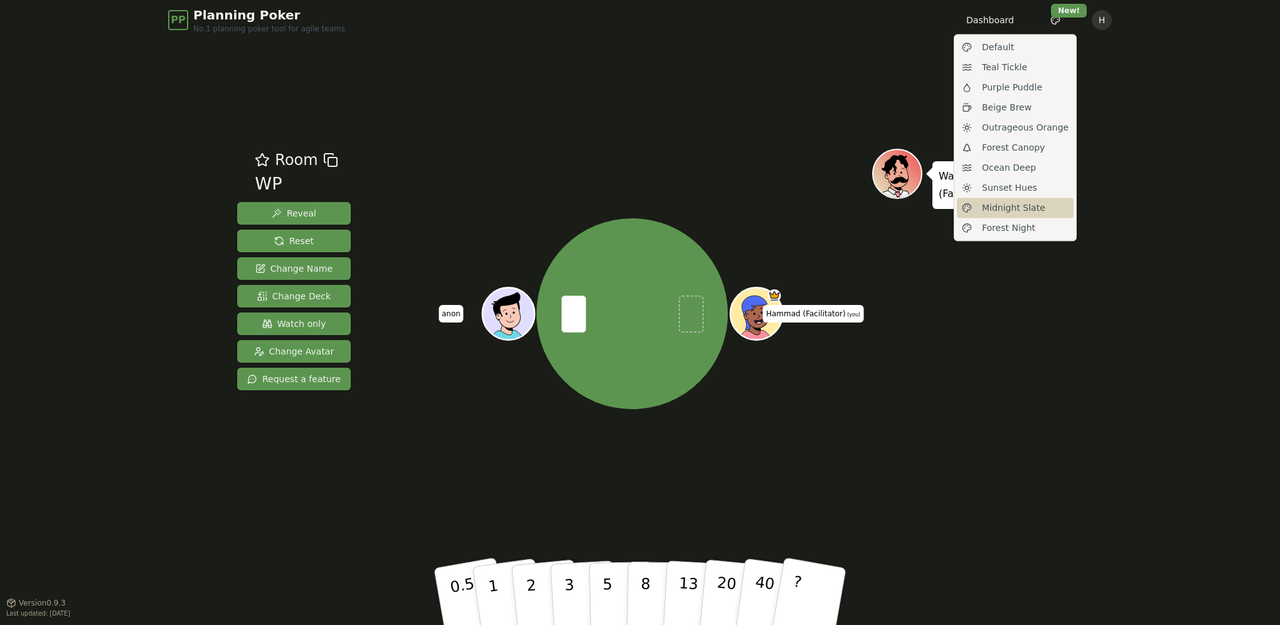
click at [1006, 214] on div "Midnight Slate" at bounding box center [1015, 208] width 117 height 20
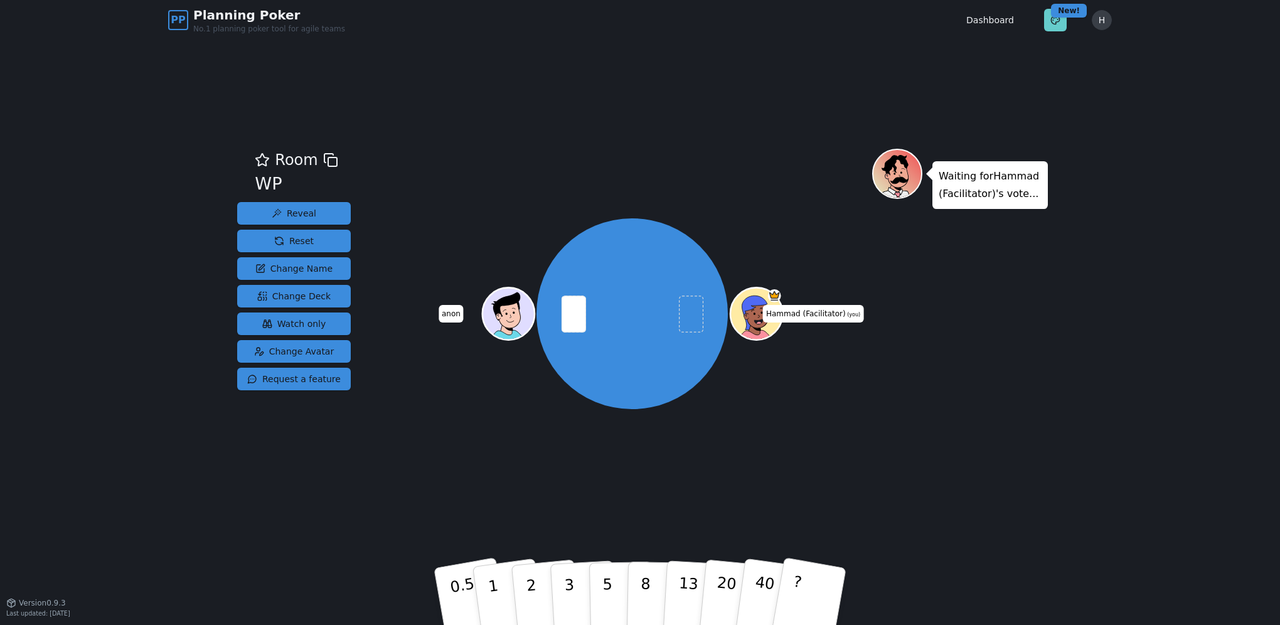
click at [1056, 22] on html "PP Planning Poker No.1 planning poker tool for agile teams Dashboard Toggle the…" at bounding box center [640, 312] width 1280 height 625
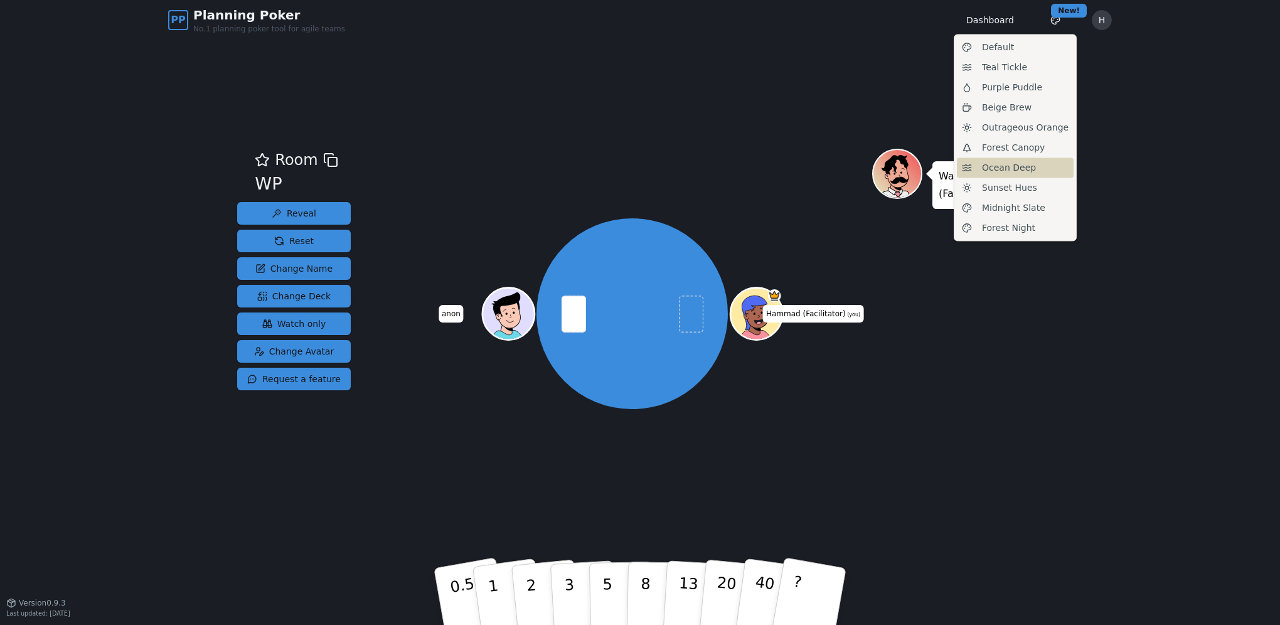
click at [1002, 170] on span "Ocean Deep" at bounding box center [1009, 167] width 54 height 13
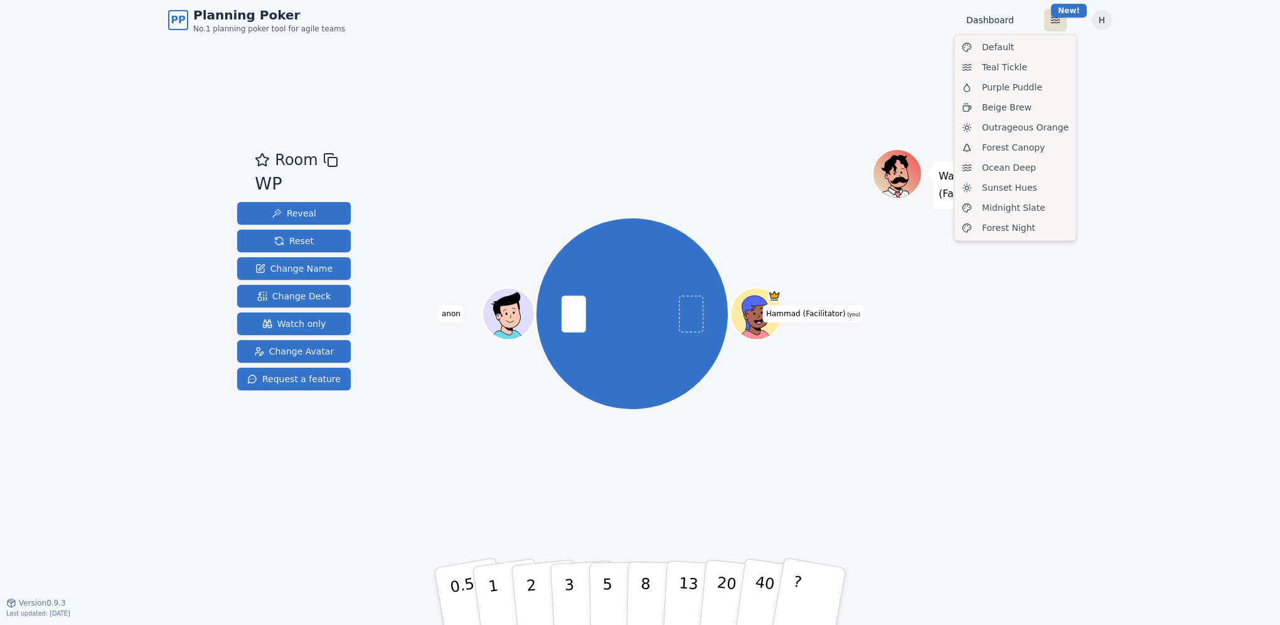
click at [1056, 18] on html "PP Planning Poker No.1 planning poker tool for agile teams Dashboard Toggle the…" at bounding box center [640, 312] width 1280 height 625
click at [1024, 75] on div "Teal Tickle" at bounding box center [1015, 67] width 117 height 20
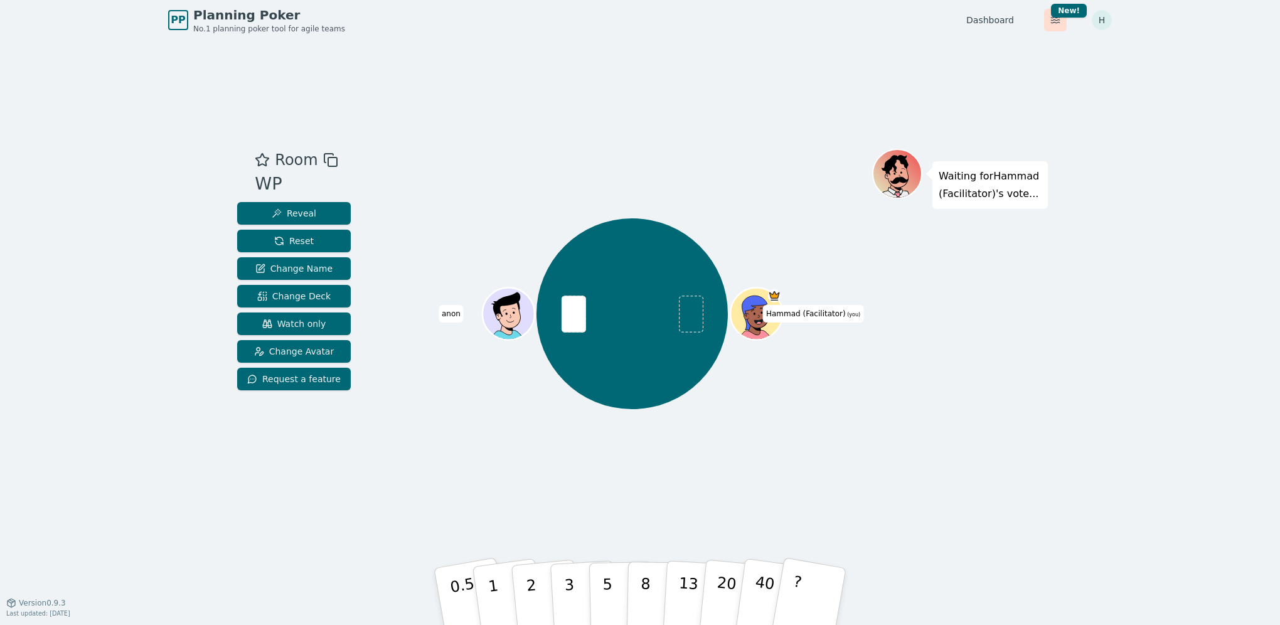
click at [1053, 18] on html "PP Planning Poker No.1 planning poker tool for agile teams Dashboard Toggle the…" at bounding box center [640, 312] width 1280 height 625
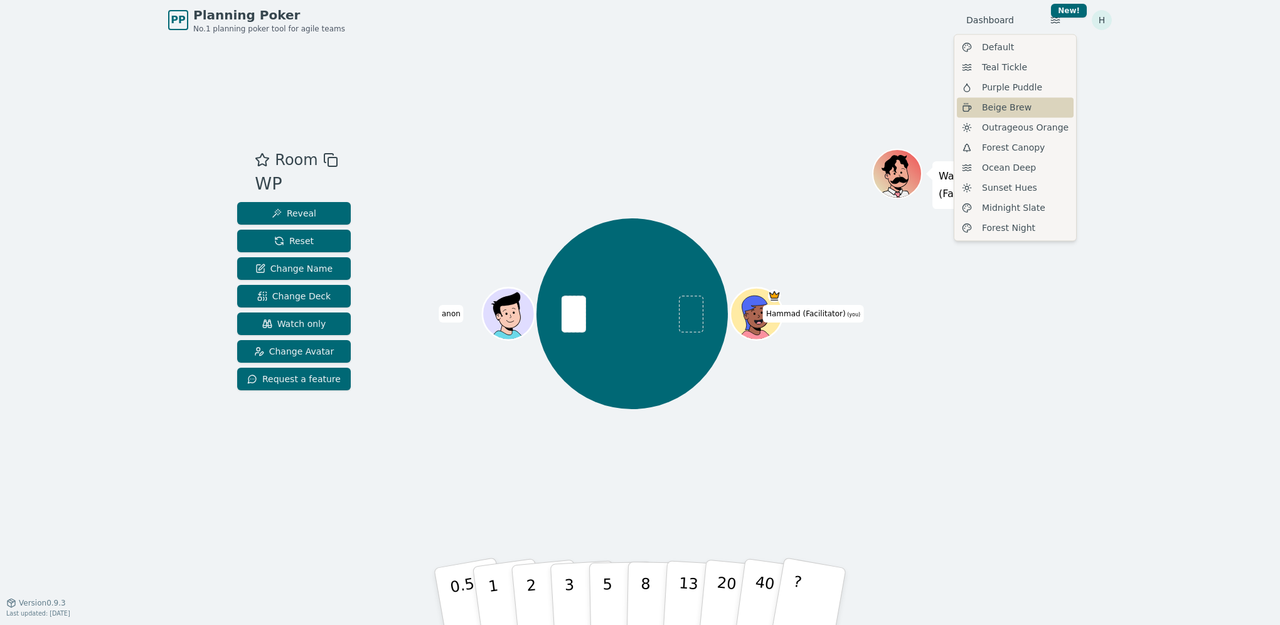
click at [1016, 109] on span "Beige Brew" at bounding box center [1007, 107] width 50 height 13
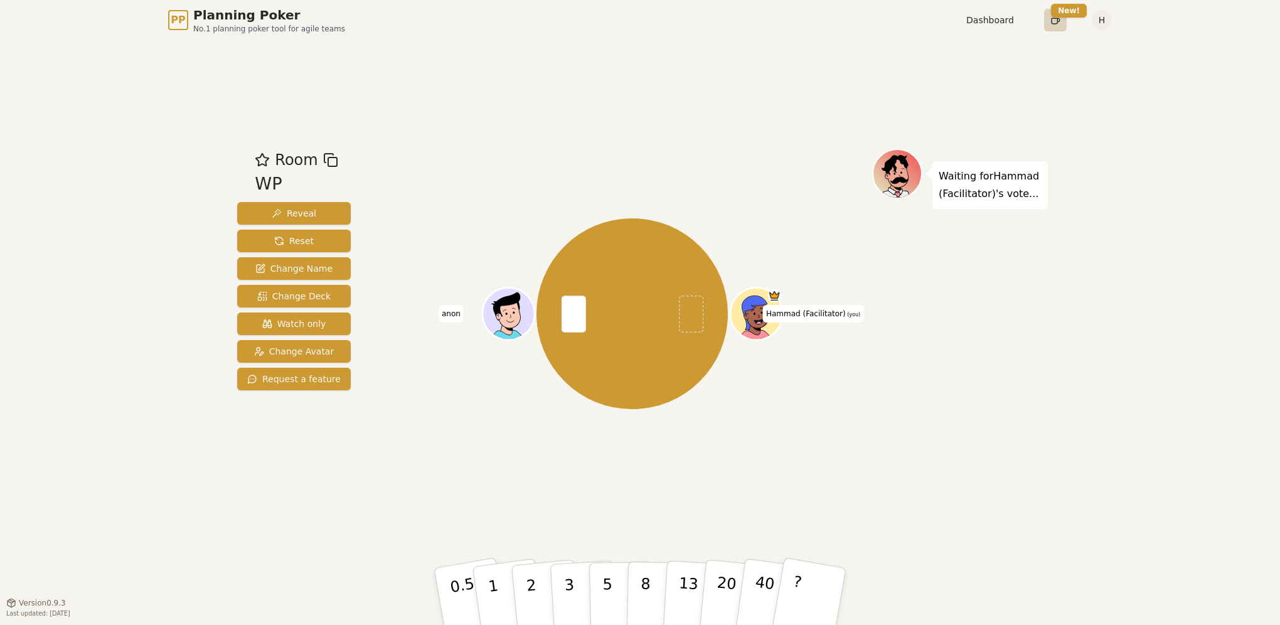
click at [1054, 17] on html "PP Planning Poker No.1 planning poker tool for agile teams Dashboard Toggle the…" at bounding box center [640, 312] width 1280 height 625
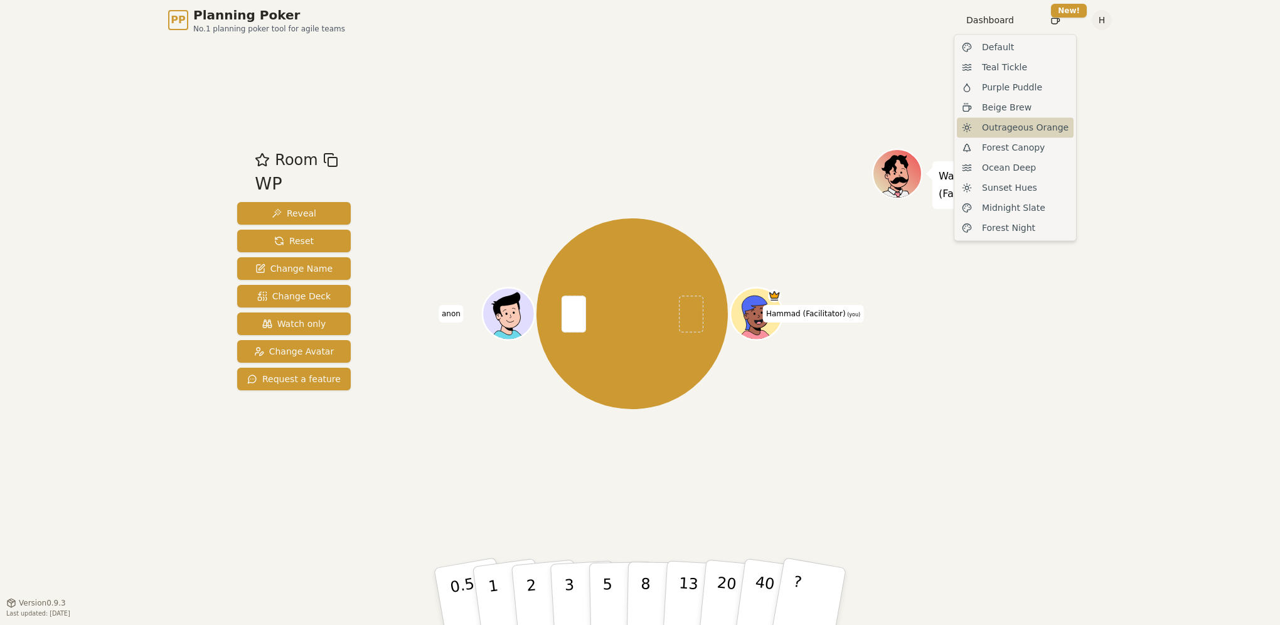
click at [1026, 125] on span "Outrageous Orange" at bounding box center [1025, 127] width 87 height 13
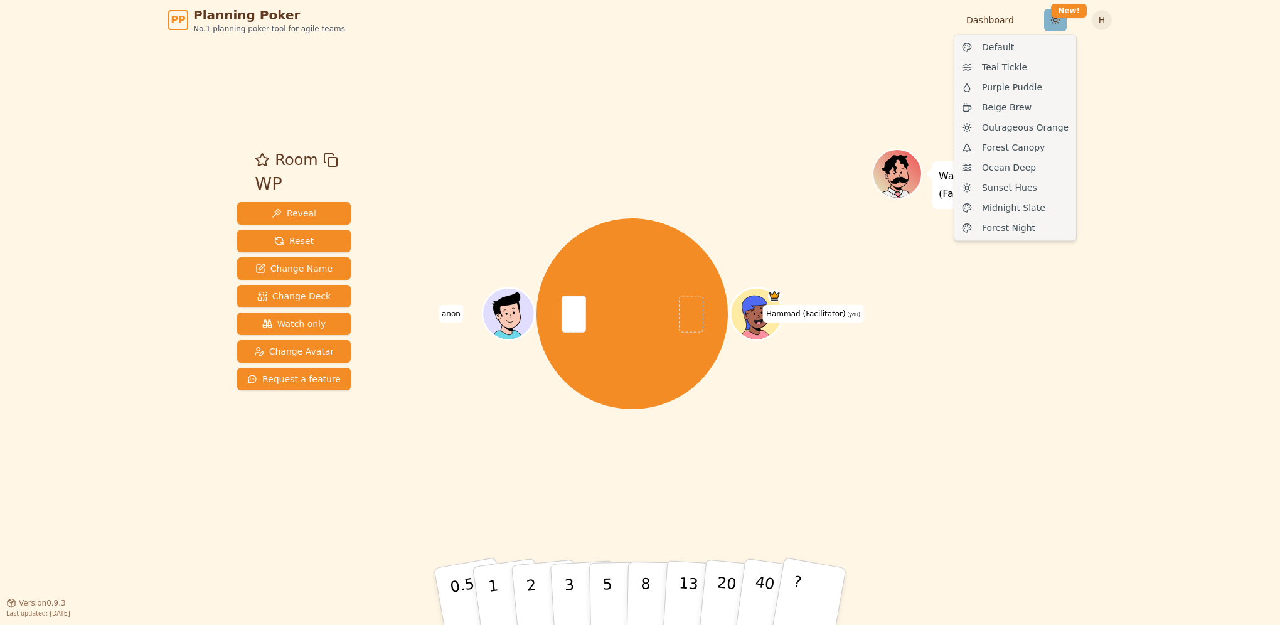
click at [1061, 19] on html "PP Planning Poker No.1 planning poker tool for agile teams Dashboard Toggle the…" at bounding box center [640, 312] width 1280 height 625
click at [1011, 155] on div "Forest Canopy" at bounding box center [1015, 147] width 117 height 20
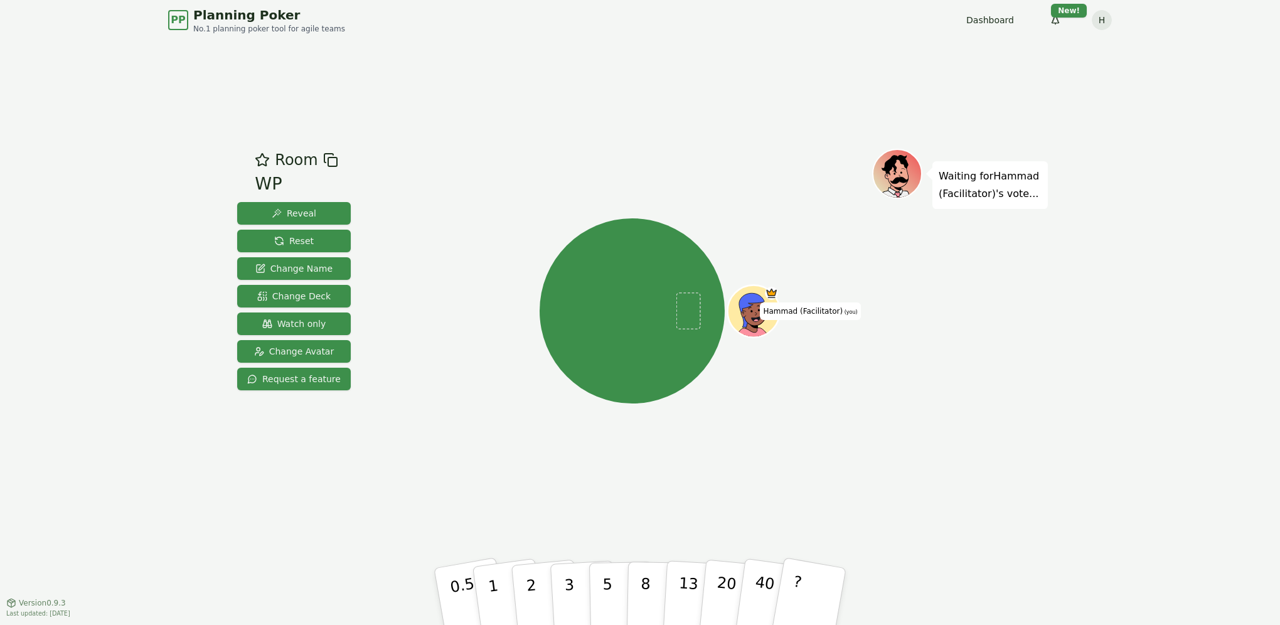
click at [327, 162] on icon at bounding box center [330, 159] width 15 height 15
click at [986, 382] on div "Waiting for Hammad (Facilitator) 's vote..." at bounding box center [960, 321] width 176 height 345
click at [280, 270] on span "Change Name" at bounding box center [293, 268] width 77 height 13
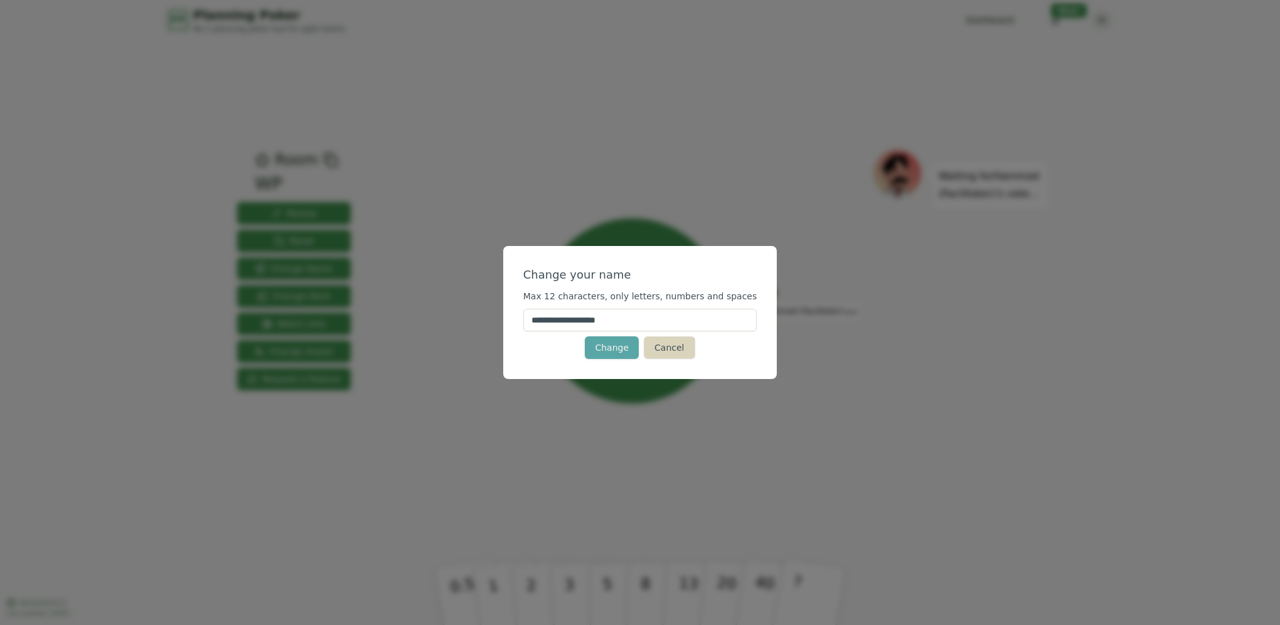
click at [676, 344] on button "Cancel" at bounding box center [669, 347] width 51 height 23
